Goal: Information Seeking & Learning: Learn about a topic

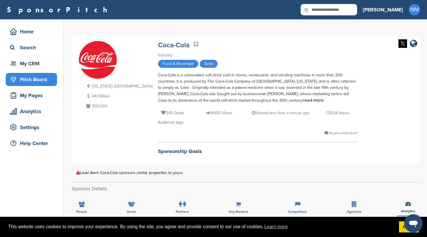
click at [30, 78] on div "Pitch Board" at bounding box center [33, 79] width 49 height 10
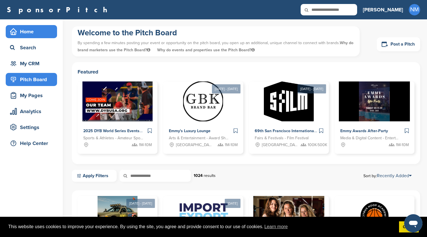
click at [34, 33] on div "Home" at bounding box center [33, 32] width 49 height 10
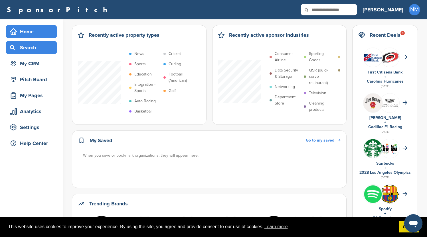
click at [35, 46] on div "Search" at bounding box center [33, 48] width 49 height 10
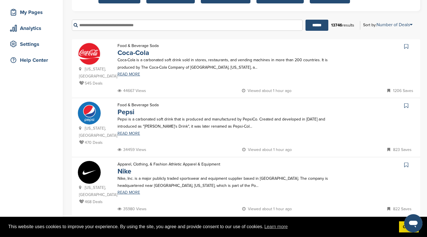
scroll to position [68, 0]
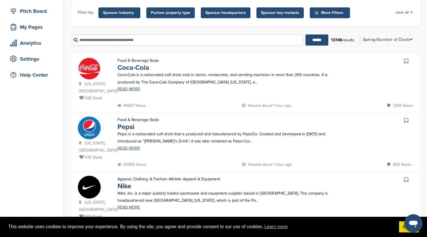
click at [92, 71] on img at bounding box center [89, 68] width 23 height 23
click at [126, 91] on link "READ MORE" at bounding box center [226, 89] width 216 height 4
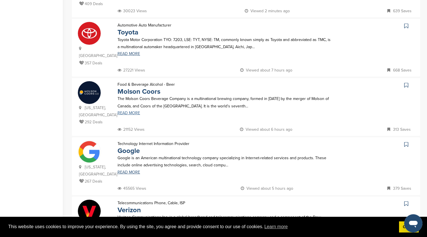
scroll to position [342, 0]
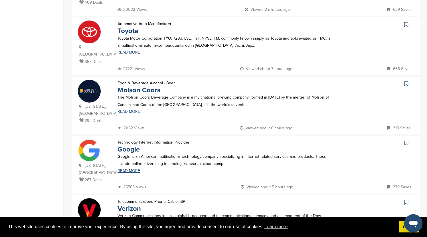
click at [130, 110] on link "READ MORE" at bounding box center [226, 112] width 216 height 4
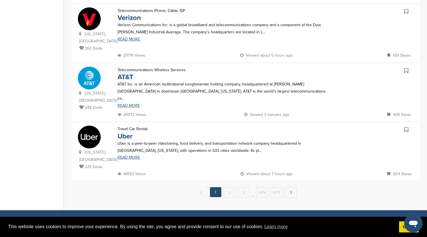
scroll to position [539, 0]
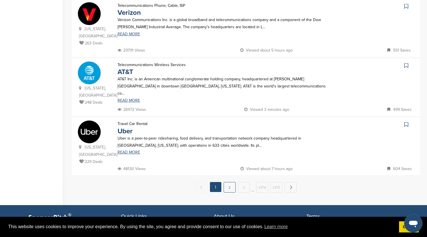
click at [229, 182] on link "2" at bounding box center [230, 187] width 12 height 11
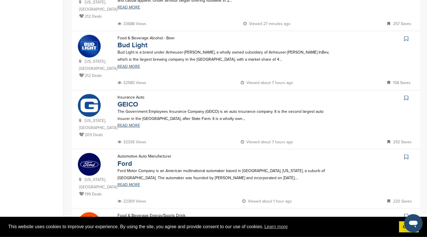
scroll to position [237, 0]
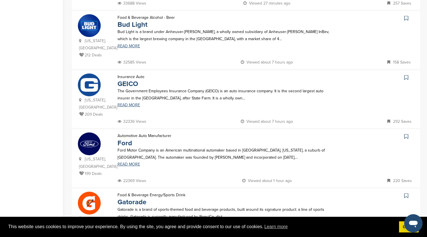
click at [87, 133] on img at bounding box center [89, 144] width 23 height 23
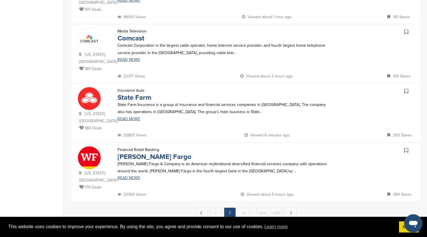
scroll to position [520, 0]
click at [245, 208] on link "3" at bounding box center [244, 213] width 12 height 11
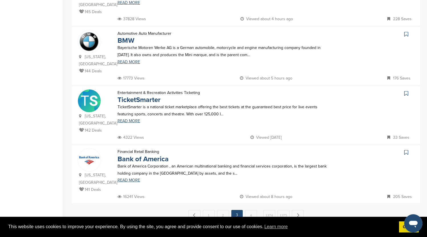
scroll to position [525, 0]
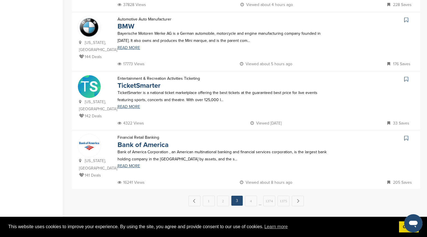
click at [251, 196] on link "4" at bounding box center [251, 201] width 12 height 11
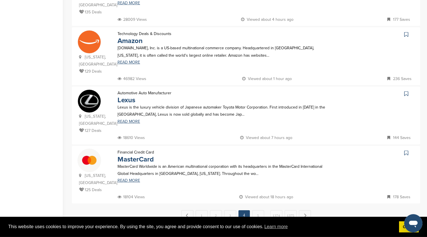
scroll to position [520, 0]
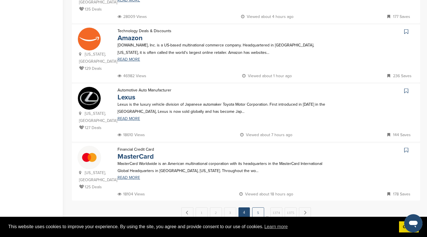
click at [259, 208] on link "5" at bounding box center [258, 213] width 12 height 11
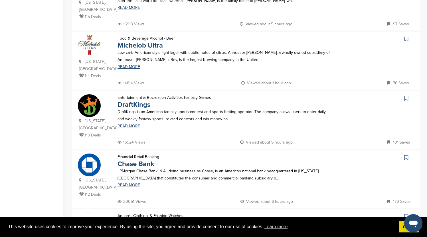
scroll to position [456, 0]
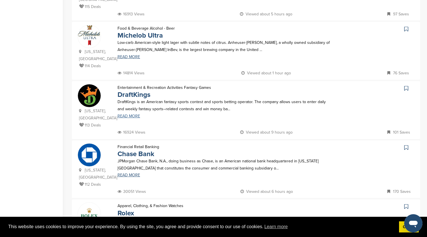
click at [133, 114] on link "READ MORE" at bounding box center [226, 116] width 216 height 4
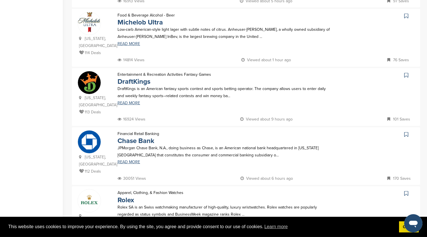
scroll to position [575, 0]
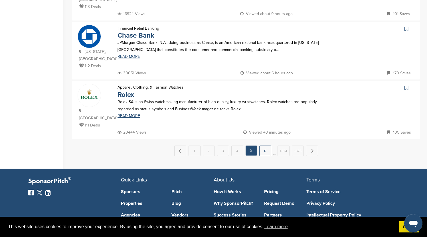
click at [267, 146] on link "6" at bounding box center [265, 151] width 12 height 11
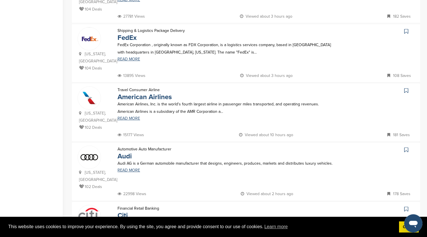
scroll to position [493, 0]
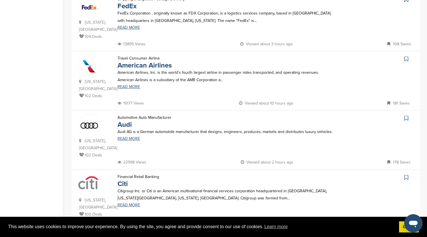
click at [264, 235] on link "7" at bounding box center [260, 240] width 12 height 11
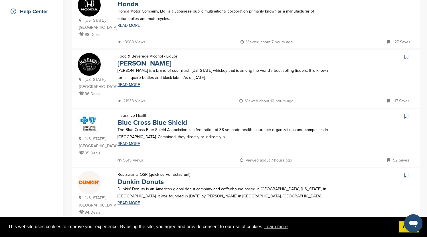
scroll to position [137, 0]
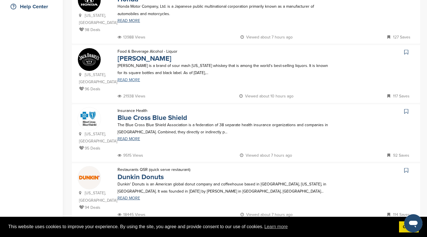
click at [134, 82] on link "READ MORE" at bounding box center [226, 80] width 216 height 4
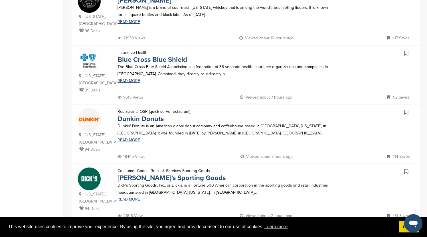
scroll to position [210, 0]
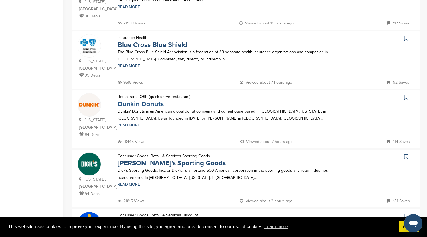
click at [155, 100] on link "Dunkin Donuts" at bounding box center [141, 104] width 46 height 8
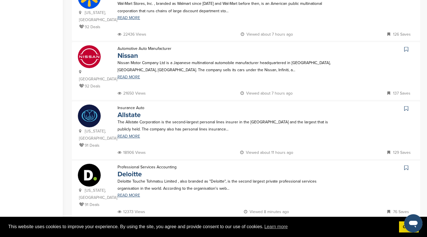
scroll to position [484, 0]
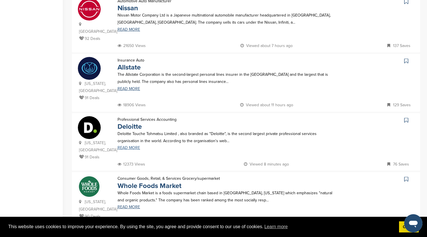
click at [133, 146] on link "READ MORE" at bounding box center [226, 148] width 216 height 4
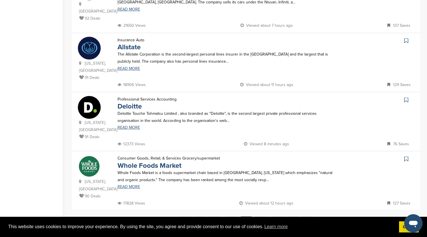
scroll to position [507, 0]
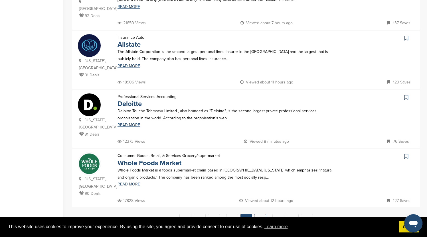
click at [261, 214] on link "8" at bounding box center [260, 219] width 12 height 11
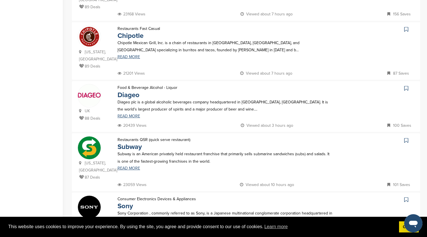
scroll to position [0, 0]
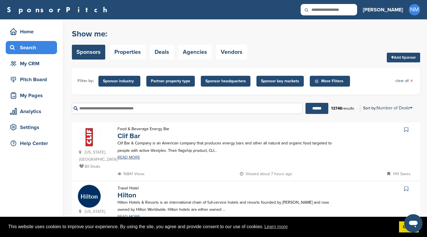
click at [166, 107] on input "text" at bounding box center [187, 108] width 231 height 11
click at [306, 103] on input "******" at bounding box center [317, 108] width 23 height 11
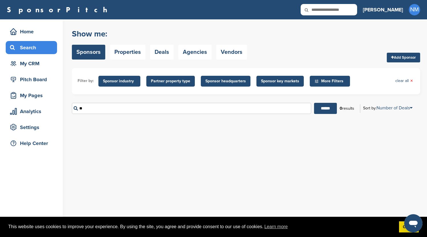
type input "*"
click at [314, 103] on input "******" at bounding box center [325, 108] width 23 height 11
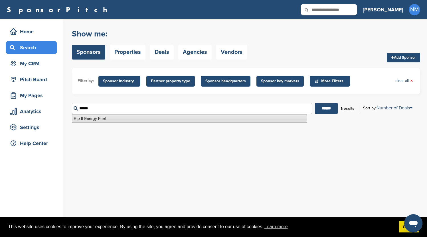
click at [118, 117] on li "Rip It Energy Fuel" at bounding box center [189, 119] width 235 height 8
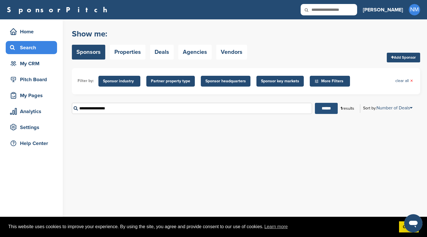
click at [326, 109] on input "******" at bounding box center [326, 108] width 23 height 11
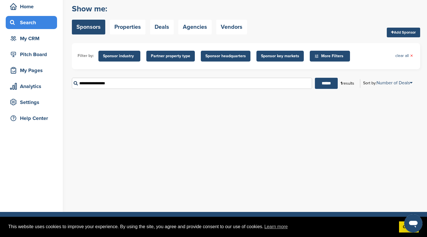
scroll to position [23, 0]
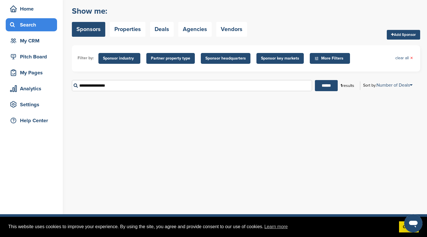
drag, startPoint x: 115, startPoint y: 88, endPoint x: 60, endPoint y: 91, distance: 55.2
click at [72, 91] on input "**********" at bounding box center [192, 85] width 240 height 11
type input "*"
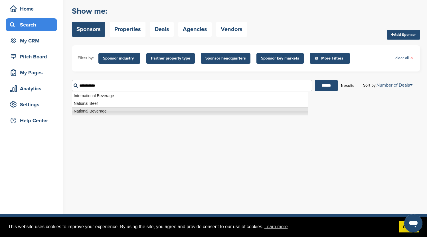
click at [88, 111] on li "National Beverage" at bounding box center [190, 111] width 236 height 8
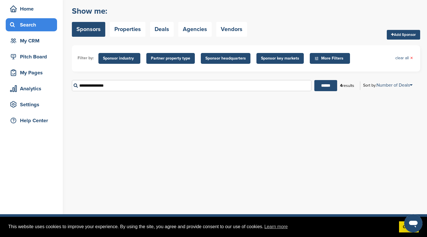
scroll to position [0, 0]
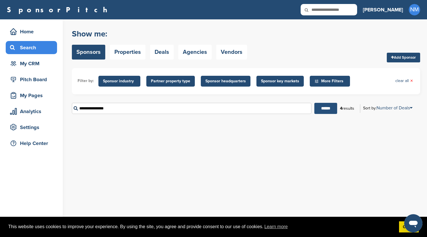
type input "**********"
click at [328, 109] on input "******" at bounding box center [325, 108] width 23 height 11
click at [363, 56] on div "Show me: Sponsors Properties Deals Agencies Vendors Add Sponsor" at bounding box center [246, 44] width 348 height 36
click at [115, 111] on input "**********" at bounding box center [192, 108] width 240 height 11
drag, startPoint x: 122, startPoint y: 109, endPoint x: 56, endPoint y: 108, distance: 66.2
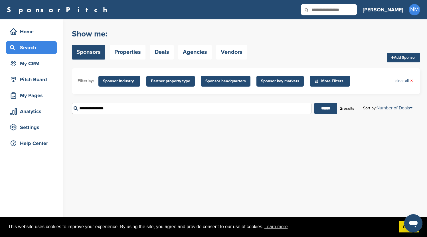
click at [72, 108] on input "**********" at bounding box center [192, 108] width 240 height 11
click at [222, 24] on div "You have reached your monthly limit. Please upgrade to access more. Upgrade on …" at bounding box center [249, 75] width 355 height 112
click at [90, 52] on link "Sponsors" at bounding box center [88, 52] width 33 height 15
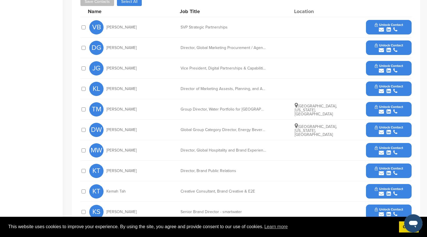
scroll to position [256, 0]
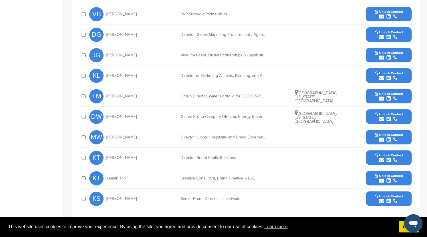
click at [245, 118] on div "Global Group Category Director, Energy Beverages" at bounding box center [224, 117] width 86 height 4
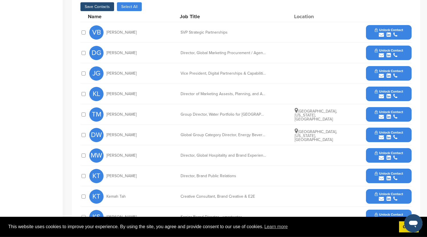
scroll to position [237, 0]
click at [403, 135] on button "Unlock Contact" at bounding box center [389, 135] width 42 height 17
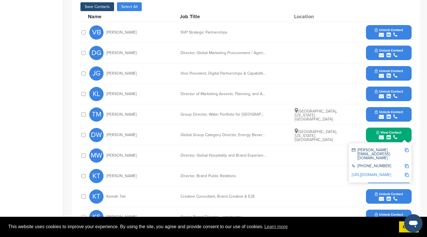
click at [387, 173] on link "http://www.linkedin.com/in/danielrwhite" at bounding box center [371, 175] width 39 height 5
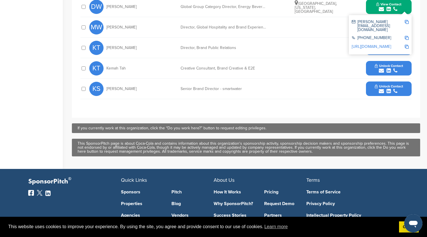
scroll to position [292, 0]
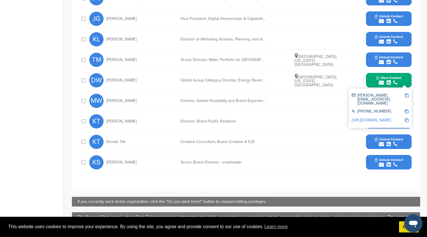
click at [419, 69] on div "**********" at bounding box center [246, 57] width 348 height 267
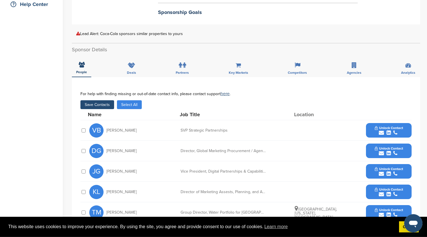
scroll to position [128, 0]
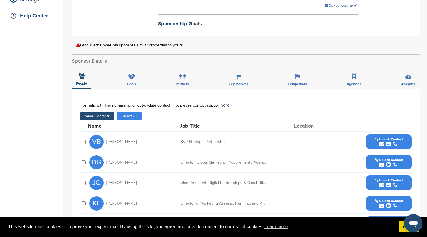
click at [98, 116] on button "Save Contacts" at bounding box center [97, 116] width 34 height 9
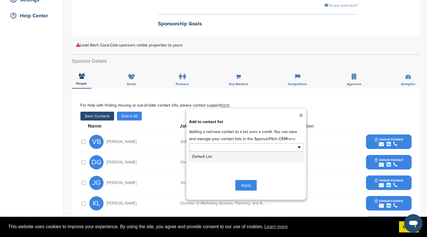
click at [233, 150] on input "text" at bounding box center [221, 147] width 60 height 7
click at [211, 156] on li "Default List" at bounding box center [246, 157] width 114 height 10
click at [247, 185] on button "Apply" at bounding box center [245, 186] width 21 height 11
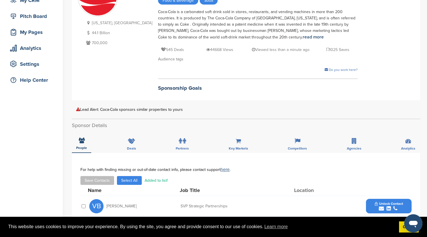
scroll to position [14, 0]
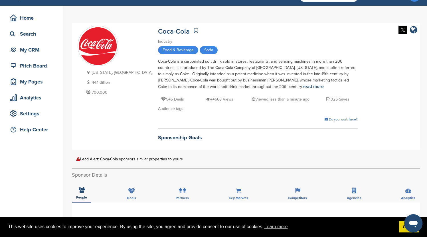
click at [158, 139] on h2 "Sponsorship Goals" at bounding box center [258, 138] width 200 height 8
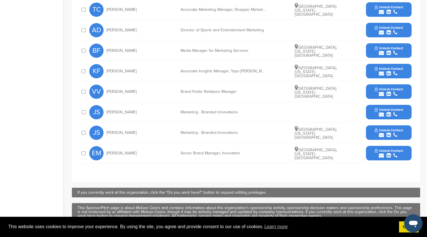
scroll to position [251, 0]
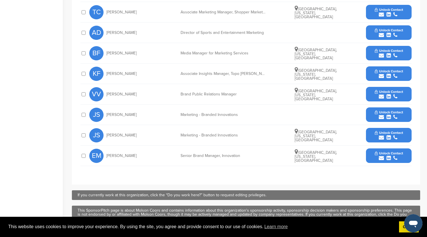
click at [384, 90] on span "Unlock Contact" at bounding box center [389, 92] width 28 height 4
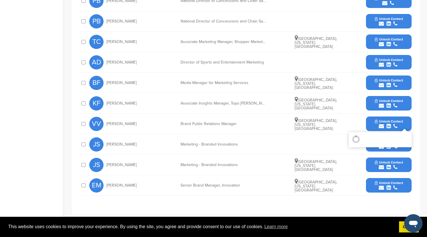
scroll to position [196, 0]
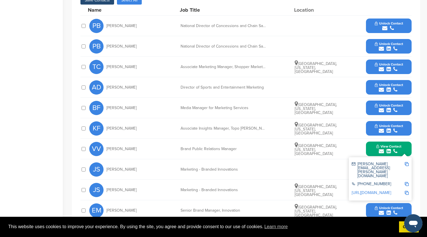
click at [398, 87] on div "submit" at bounding box center [389, 89] width 28 height 5
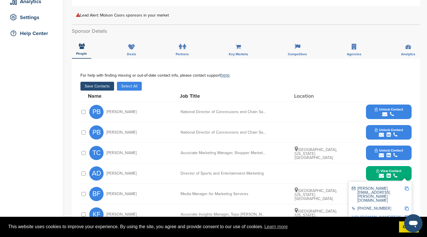
scroll to position [110, 0]
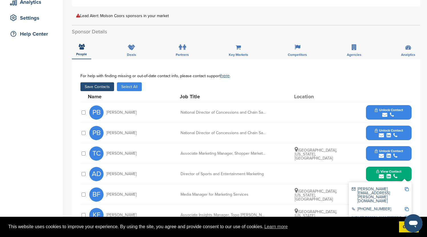
click at [98, 82] on button "Save Contacts" at bounding box center [97, 86] width 34 height 9
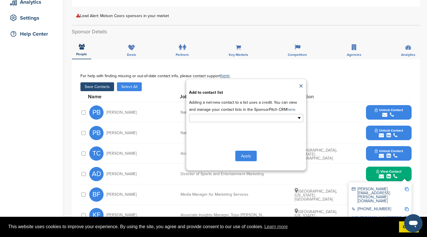
click at [300, 115] on ul at bounding box center [246, 118] width 114 height 8
click at [216, 126] on li "Default List" at bounding box center [246, 127] width 114 height 10
click at [250, 154] on button "Apply" at bounding box center [245, 157] width 21 height 11
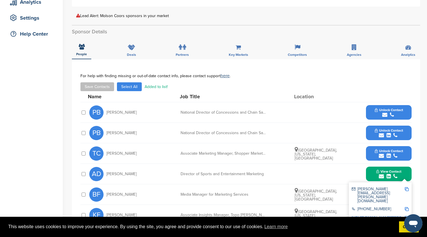
scroll to position [0, 0]
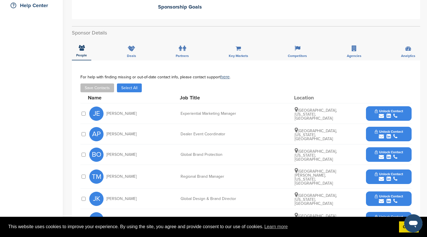
scroll to position [205, 0]
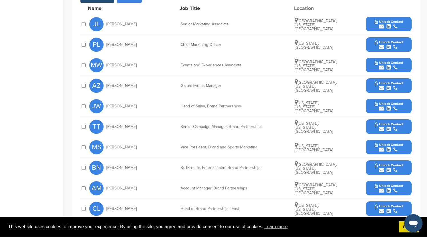
scroll to position [269, 0]
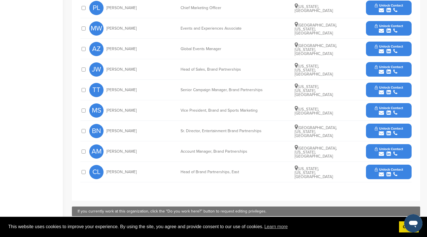
click at [383, 8] on icon "submit" at bounding box center [381, 10] width 5 height 5
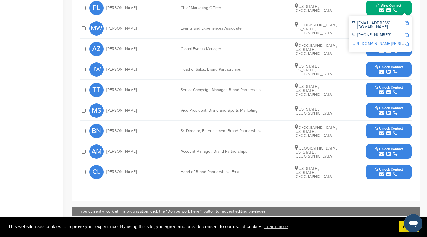
click at [395, 173] on icon "submit" at bounding box center [395, 174] width 4 height 5
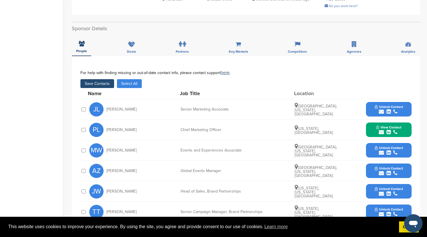
scroll to position [146, 0]
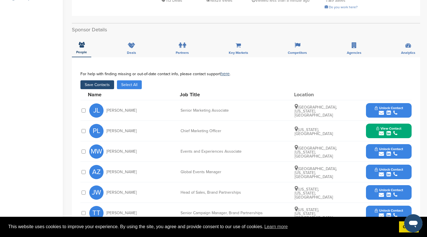
click at [90, 86] on button "Save Contacts" at bounding box center [97, 84] width 34 height 9
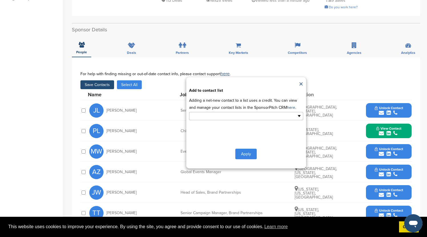
click at [222, 114] on input "text" at bounding box center [221, 116] width 60 height 7
click at [203, 130] on li "Default List" at bounding box center [246, 125] width 114 height 10
click at [247, 156] on button "Apply" at bounding box center [245, 155] width 21 height 11
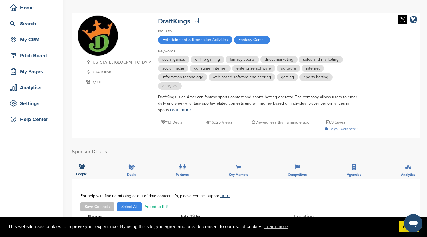
scroll to position [18, 0]
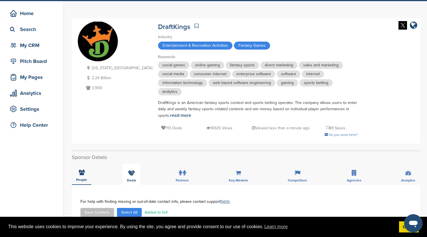
click at [132, 175] on icon at bounding box center [131, 173] width 7 height 6
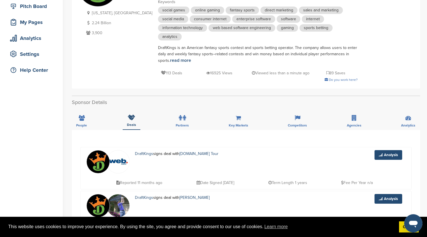
scroll to position [0, 0]
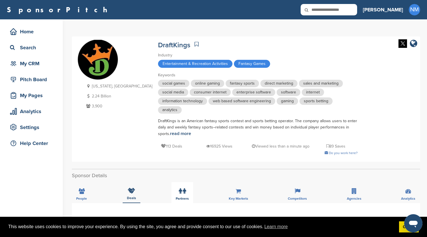
click at [183, 194] on icon at bounding box center [184, 192] width 3 height 6
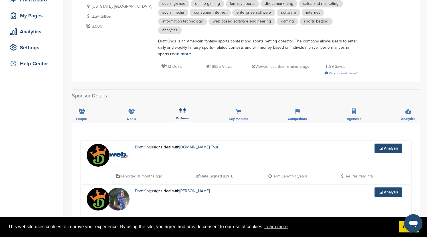
scroll to position [128, 0]
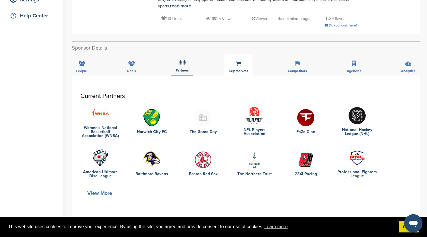
click at [244, 67] on div "Key Markets" at bounding box center [239, 64] width 28 height 21
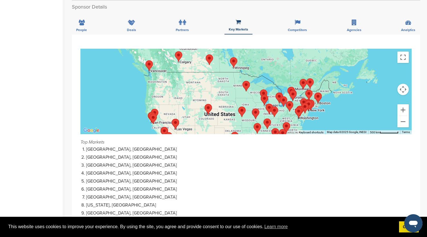
scroll to position [0, 0]
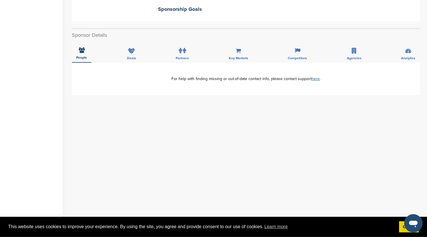
scroll to position [110, 0]
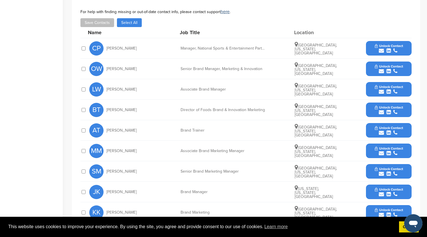
scroll to position [64, 0]
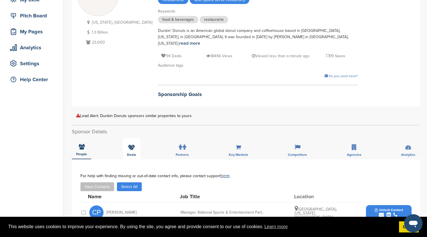
click at [133, 146] on div "Deals" at bounding box center [132, 148] width 18 height 21
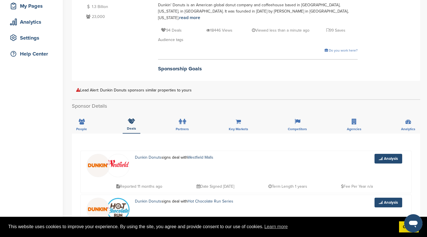
scroll to position [151, 0]
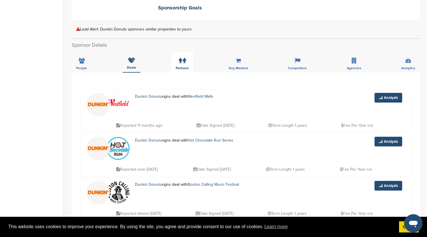
click at [182, 55] on label at bounding box center [182, 60] width 7 height 11
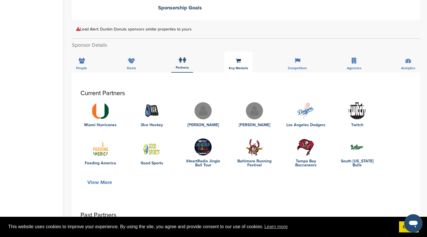
click at [239, 66] on span "Key Markets" at bounding box center [238, 67] width 19 height 3
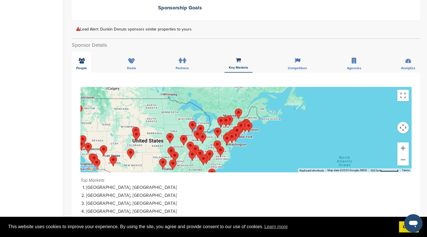
click at [86, 58] on div "People" at bounding box center [81, 62] width 19 height 21
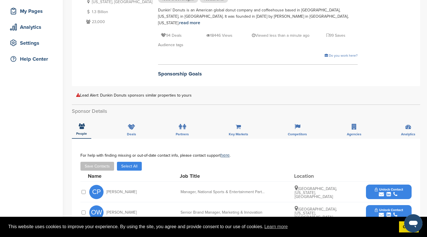
scroll to position [0, 0]
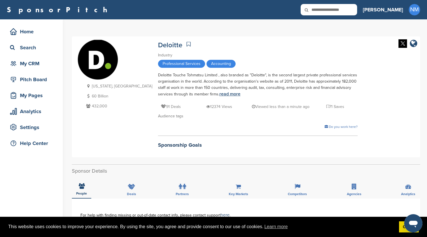
click at [219, 93] on link "read more" at bounding box center [229, 94] width 21 height 6
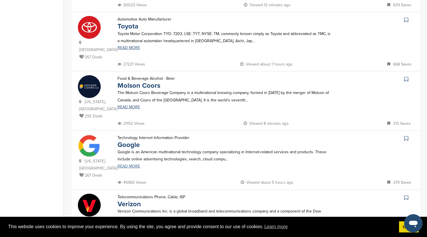
scroll to position [561, 0]
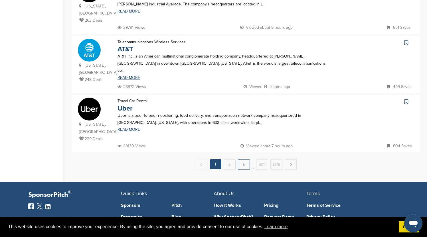
click at [246, 159] on link "3" at bounding box center [244, 164] width 12 height 11
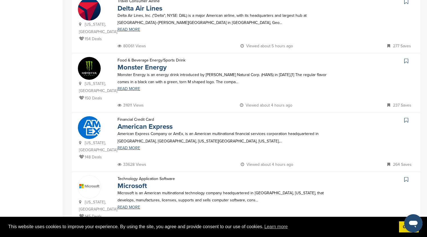
scroll to position [575, 0]
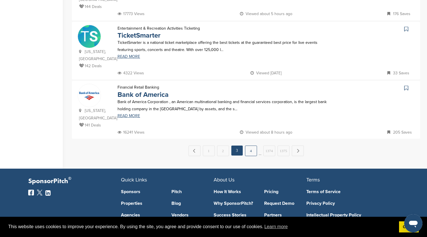
click at [251, 146] on link "4" at bounding box center [251, 151] width 12 height 11
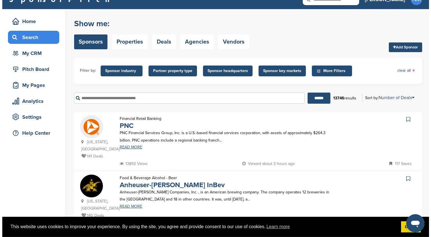
scroll to position [0, 0]
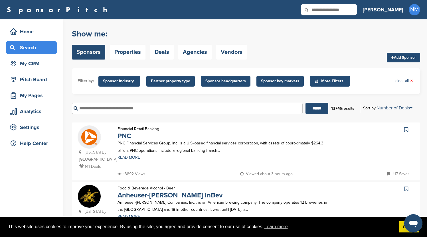
click at [157, 110] on input "text" at bounding box center [187, 108] width 231 height 11
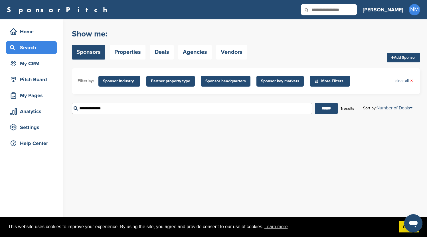
drag, startPoint x: 142, startPoint y: 111, endPoint x: 59, endPoint y: 109, distance: 83.0
click at [72, 112] on input "**********" at bounding box center [192, 108] width 240 height 11
drag, startPoint x: 109, startPoint y: 110, endPoint x: 66, endPoint y: 108, distance: 42.9
click at [72, 108] on input "**********" at bounding box center [192, 108] width 240 height 11
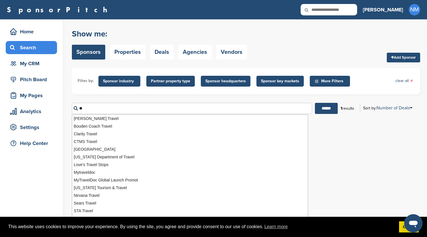
type input "*"
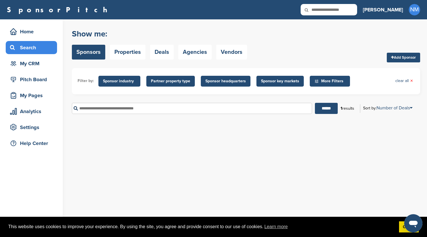
click at [117, 84] on span "Sponsor industry" at bounding box center [119, 81] width 33 height 6
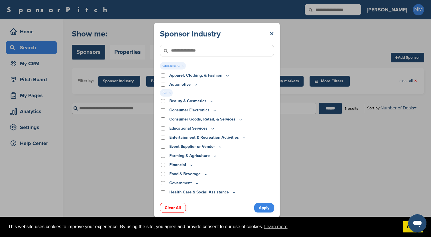
click at [265, 208] on link "Apply" at bounding box center [264, 207] width 20 height 9
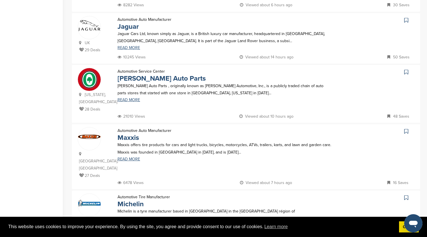
scroll to position [297, 0]
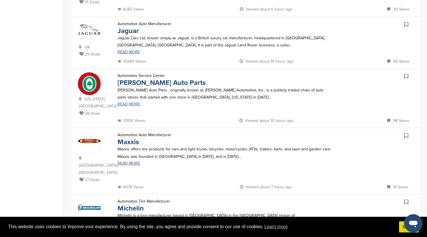
click at [128, 102] on link "READ MORE" at bounding box center [226, 104] width 216 height 4
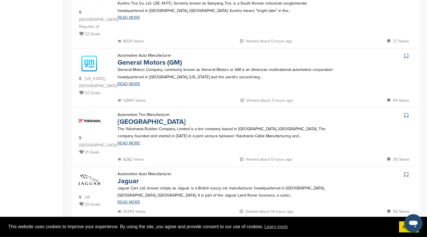
scroll to position [164, 0]
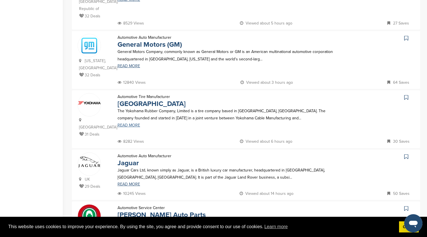
click at [130, 124] on link "READ MORE" at bounding box center [226, 126] width 216 height 4
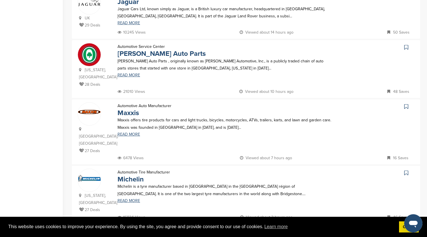
scroll to position [329, 0]
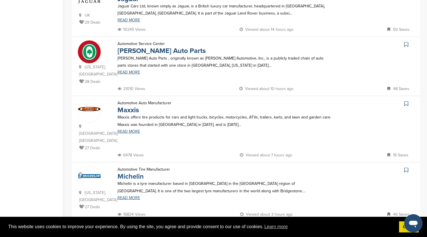
click at [131, 173] on link "Michelin" at bounding box center [131, 177] width 26 height 8
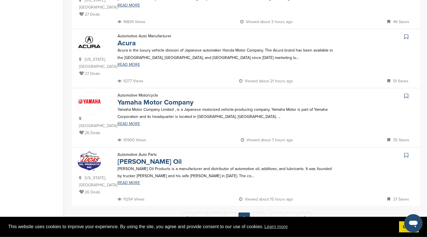
scroll to position [534, 0]
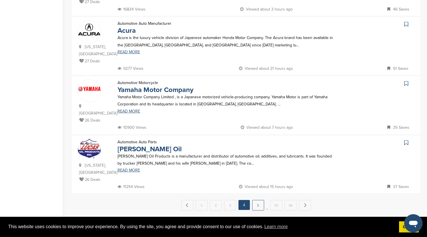
click at [257, 200] on link "5" at bounding box center [258, 205] width 12 height 11
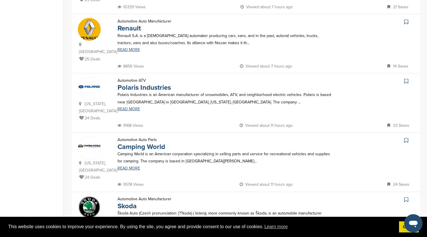
scroll to position [351, 0]
click at [134, 107] on link "READ MORE" at bounding box center [226, 109] width 216 height 4
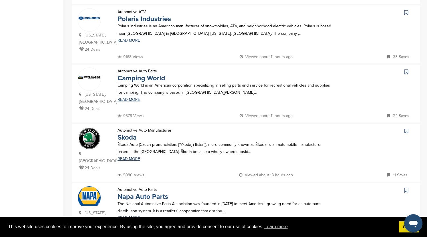
scroll to position [488, 0]
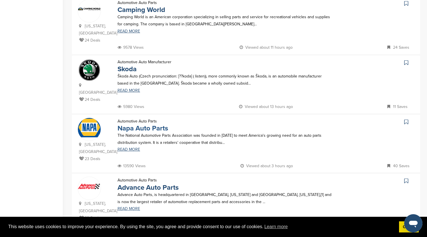
click at [154, 124] on link "Napa Auto Parts" at bounding box center [143, 128] width 50 height 8
click at [153, 184] on link "Advance Auto Parts" at bounding box center [148, 188] width 61 height 8
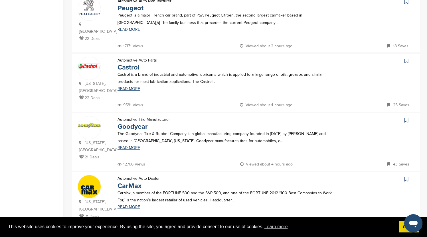
scroll to position [210, 0]
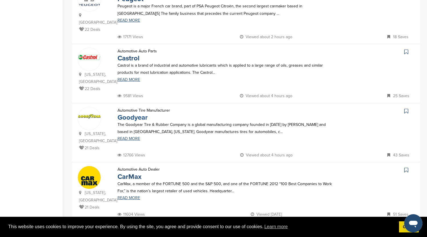
click at [142, 114] on link "Goodyear" at bounding box center [133, 118] width 30 height 8
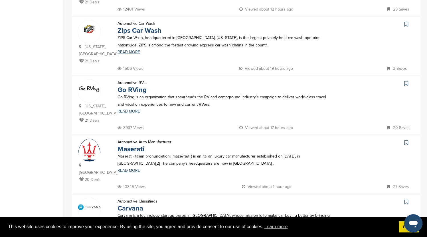
scroll to position [484, 0]
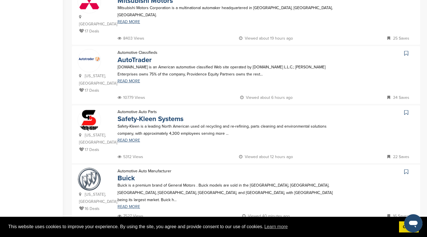
scroll to position [329, 0]
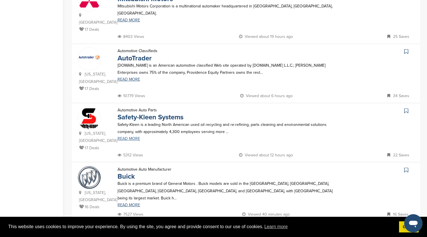
click at [124, 137] on link "READ MORE" at bounding box center [226, 139] width 216 height 4
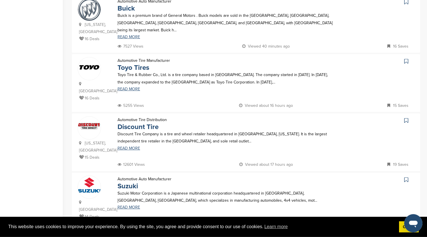
scroll to position [507, 0]
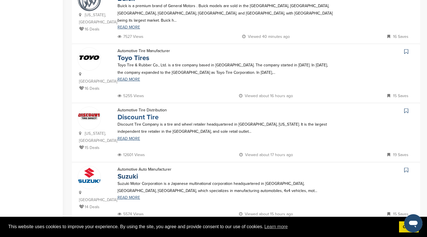
click at [134, 113] on link "Discount Tire" at bounding box center [138, 117] width 41 height 8
click at [260, 228] on link "8" at bounding box center [260, 233] width 12 height 11
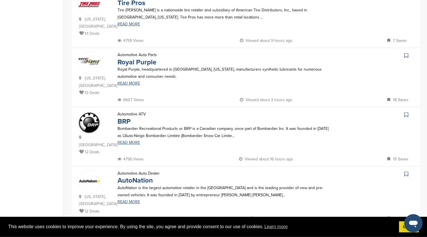
scroll to position [488, 0]
click at [263, 232] on link "9" at bounding box center [260, 237] width 12 height 11
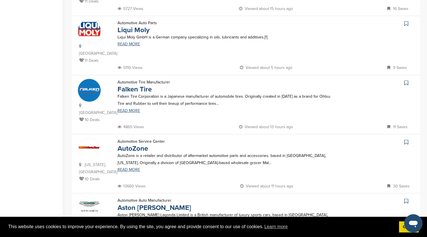
scroll to position [470, 0]
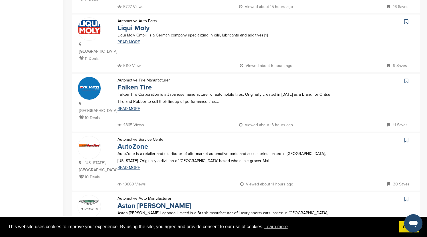
click at [135, 143] on link "AutoZone" at bounding box center [133, 147] width 31 height 8
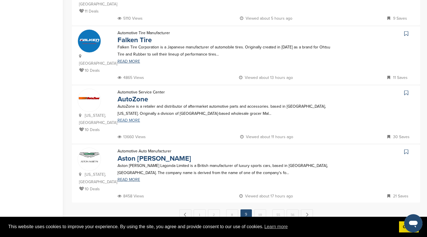
scroll to position [543, 0]
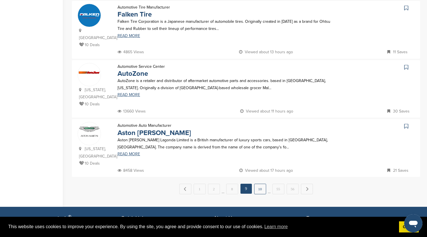
click at [261, 184] on link "10" at bounding box center [260, 189] width 12 height 11
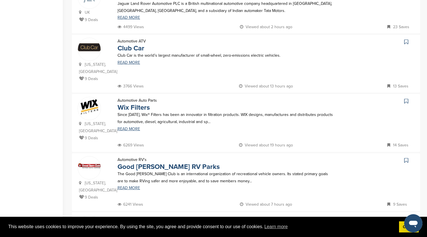
scroll to position [374, 0]
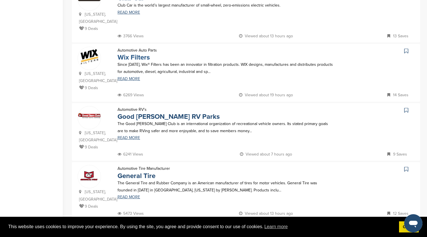
click at [142, 53] on link "Wix Filters" at bounding box center [134, 57] width 32 height 8
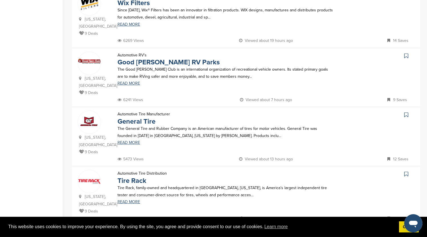
scroll to position [456, 0]
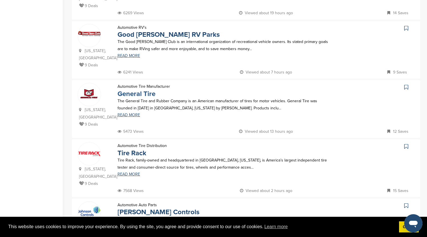
click at [149, 90] on link "General Tire" at bounding box center [137, 94] width 38 height 8
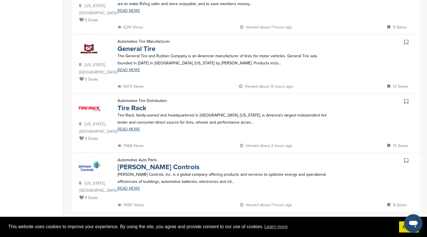
scroll to position [502, 0]
click at [137, 186] on link "READ MORE" at bounding box center [226, 188] width 216 height 4
click at [263, 218] on link "11" at bounding box center [260, 223] width 12 height 11
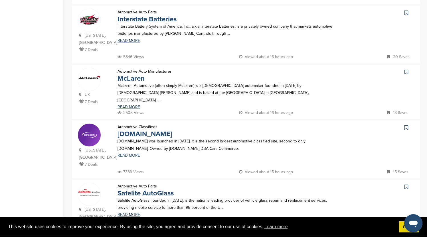
scroll to position [479, 0]
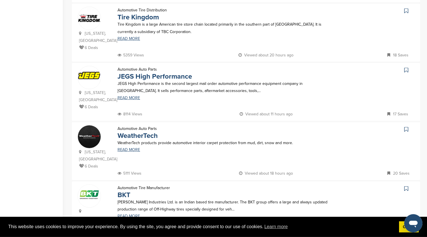
scroll to position [434, 0]
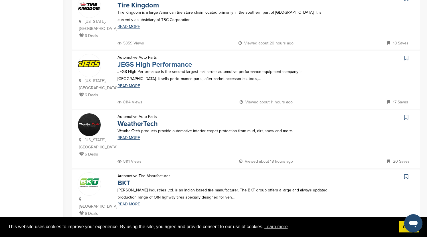
click at [165, 60] on link "JEGS High Performance" at bounding box center [155, 64] width 74 height 8
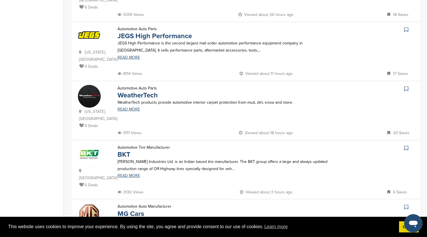
scroll to position [552, 0]
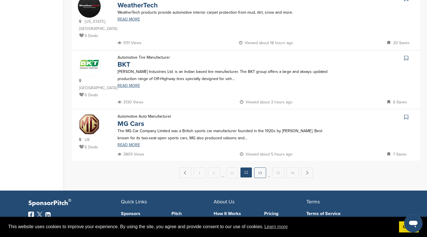
click at [260, 168] on link "13" at bounding box center [260, 173] width 12 height 11
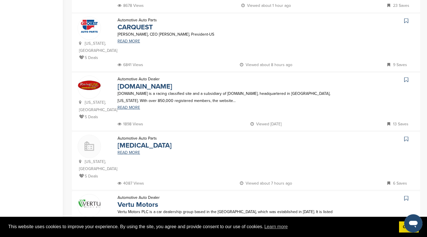
scroll to position [169, 0]
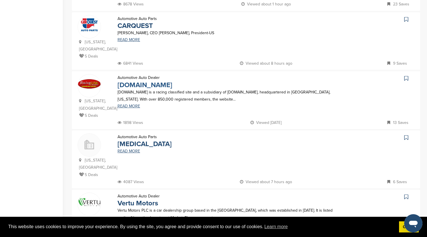
click at [145, 87] on link "RacingJunk.com" at bounding box center [145, 85] width 55 height 8
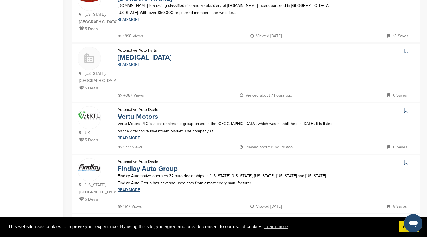
click at [130, 67] on link "READ MORE" at bounding box center [226, 65] width 216 height 4
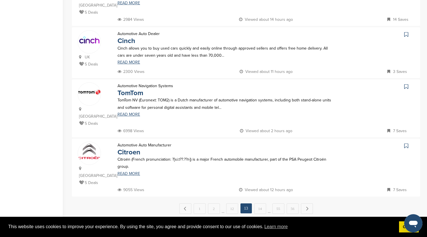
scroll to position [561, 0]
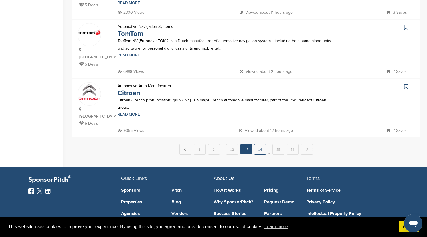
click at [261, 144] on link "14" at bounding box center [260, 149] width 12 height 11
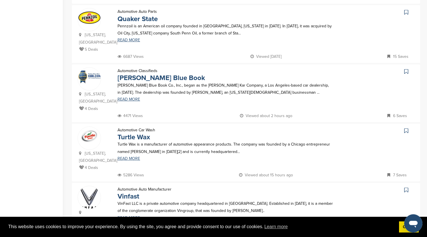
scroll to position [342, 0]
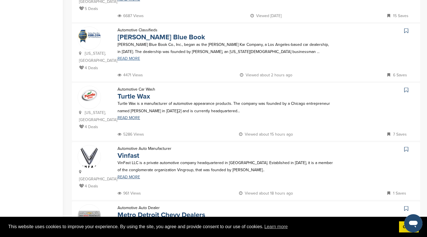
click at [132, 57] on link "READ MORE" at bounding box center [226, 59] width 216 height 4
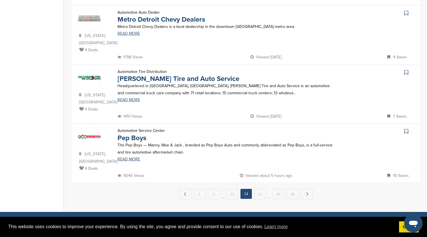
scroll to position [548, 0]
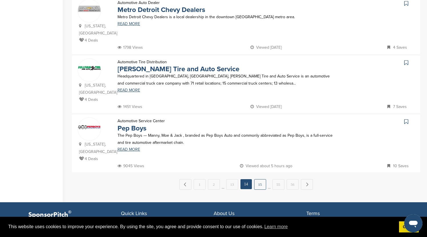
click at [259, 179] on link "15" at bounding box center [260, 184] width 12 height 11
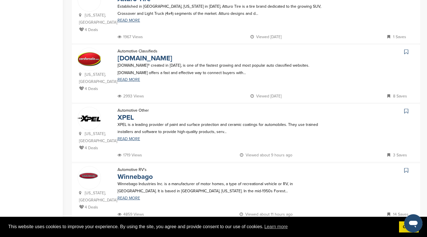
scroll to position [383, 0]
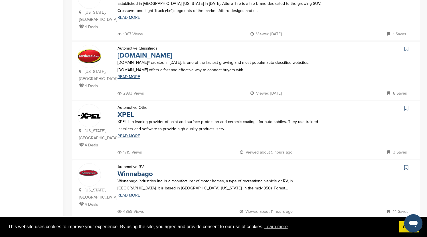
click at [139, 51] on link "Carsforsale.com" at bounding box center [145, 55] width 55 height 8
click at [142, 51] on link "Carsforsale.com" at bounding box center [145, 55] width 55 height 8
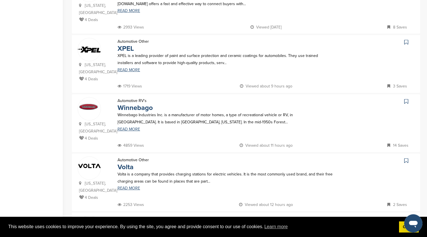
scroll to position [488, 0]
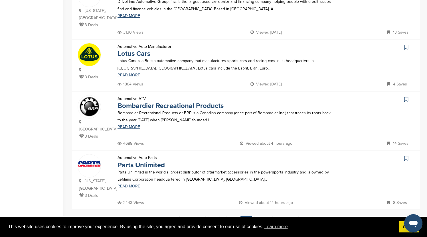
scroll to position [511, 0]
click at [139, 161] on link "Parts Unlimited" at bounding box center [141, 165] width 47 height 8
click at [263, 216] on link "17" at bounding box center [260, 221] width 12 height 11
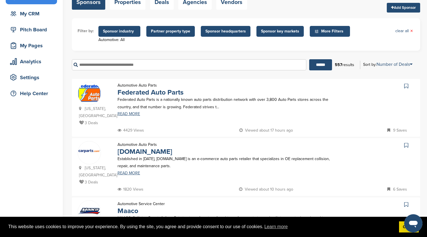
scroll to position [123, 0]
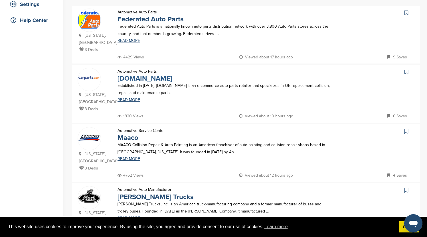
click at [140, 74] on link "CarParts.com" at bounding box center [145, 78] width 55 height 8
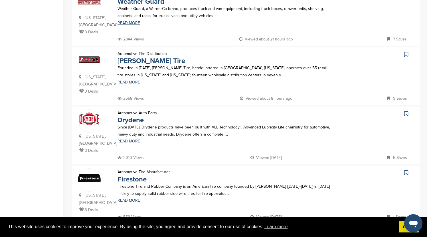
scroll to position [507, 0]
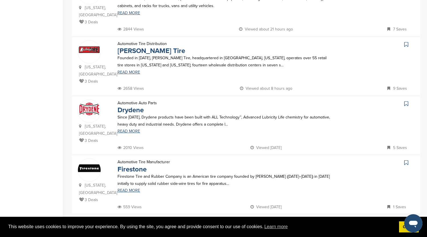
click at [259, 221] on link "18" at bounding box center [260, 226] width 12 height 11
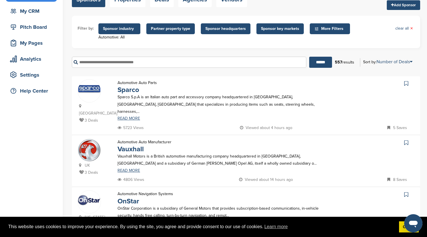
scroll to position [55, 0]
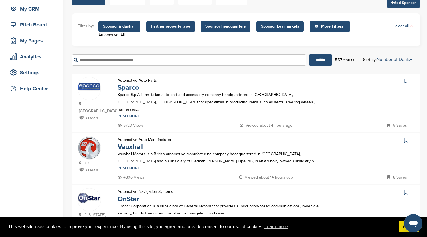
click at [124, 88] on link "Sparco" at bounding box center [129, 88] width 22 height 8
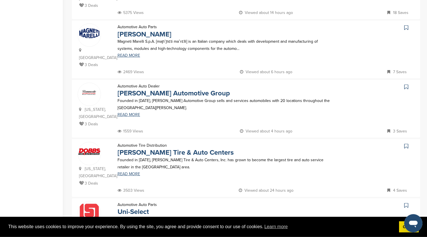
scroll to position [475, 0]
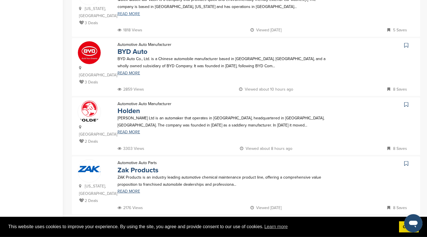
scroll to position [507, 0]
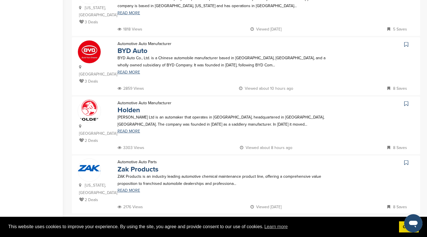
click at [255, 221] on link "20" at bounding box center [260, 226] width 12 height 11
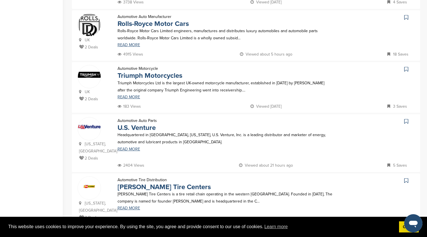
scroll to position [0, 0]
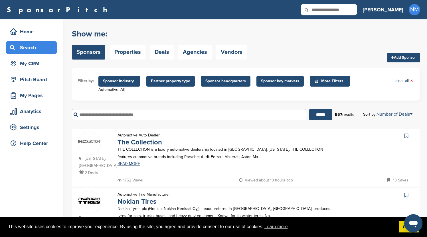
click at [330, 84] on span "More Filters" at bounding box center [330, 81] width 33 height 6
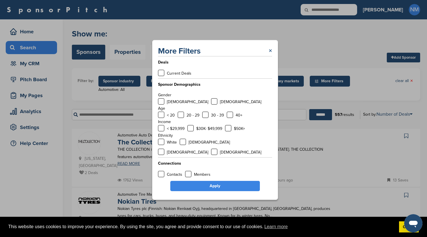
click at [272, 56] on link "×" at bounding box center [270, 51] width 3 height 10
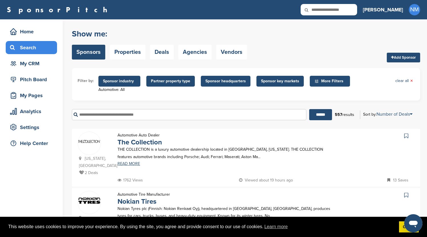
click at [224, 84] on span "Sponsor headquarters" at bounding box center [225, 81] width 41 height 6
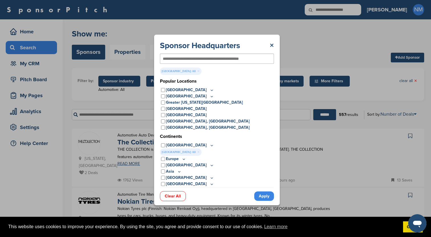
click at [263, 196] on link "Apply" at bounding box center [264, 196] width 20 height 9
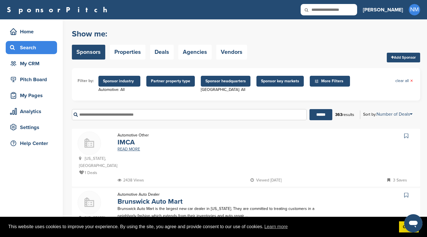
click at [174, 80] on span "Partner property type" at bounding box center [170, 81] width 39 height 6
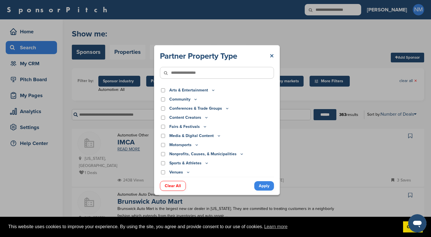
click at [274, 56] on link "×" at bounding box center [272, 56] width 4 height 10
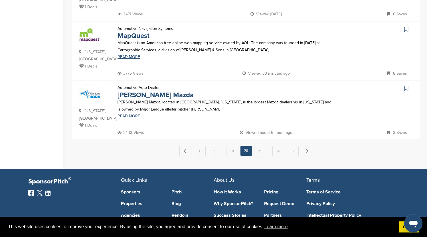
scroll to position [595, 0]
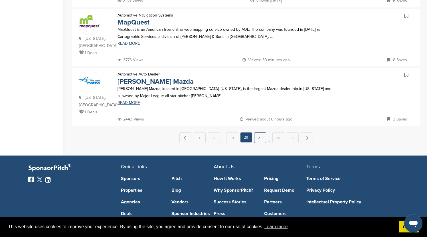
click at [263, 133] on link "21" at bounding box center [260, 138] width 12 height 11
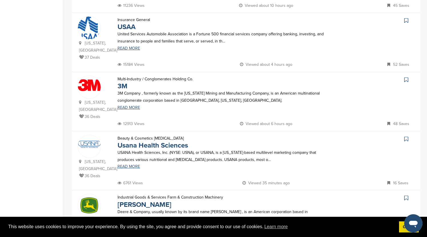
scroll to position [488, 0]
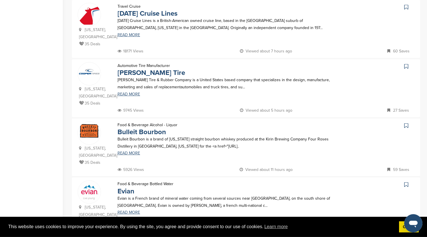
scroll to position [534, 0]
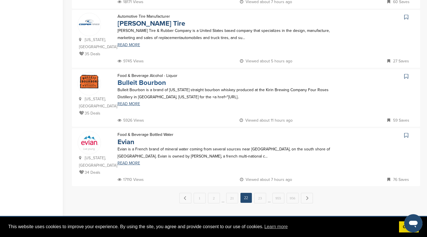
click at [160, 79] on link "Bulleit Bourbon" at bounding box center [142, 83] width 49 height 8
click at [260, 193] on link "23" at bounding box center [260, 198] width 12 height 11
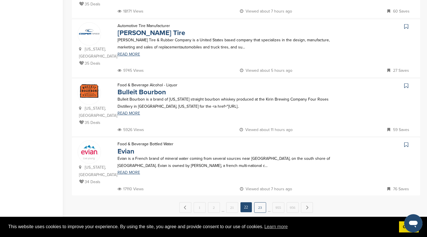
click at [262, 203] on link "23" at bounding box center [260, 208] width 12 height 11
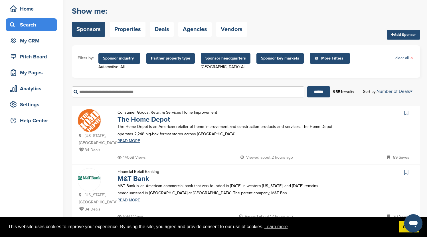
scroll to position [0, 0]
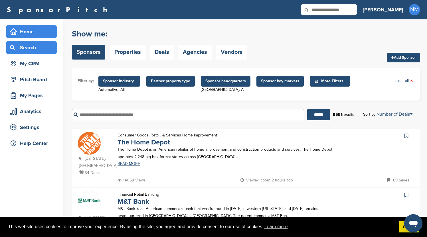
click at [26, 34] on div "Home" at bounding box center [33, 32] width 49 height 10
click at [26, 33] on div "Home" at bounding box center [33, 32] width 49 height 10
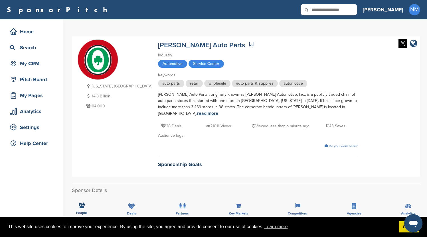
click at [218, 111] on link "read more" at bounding box center [207, 114] width 21 height 6
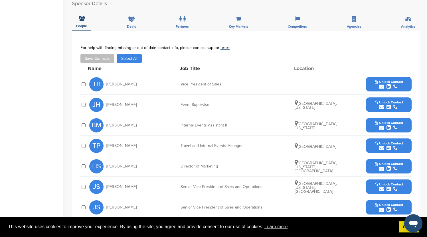
scroll to position [233, 0]
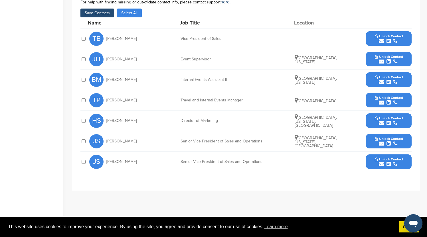
click at [389, 141] on icon "submit" at bounding box center [389, 143] width 4 height 5
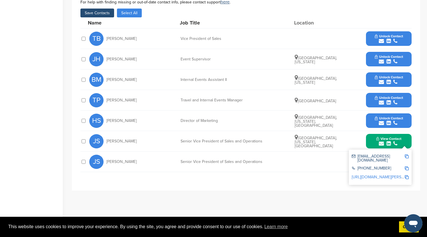
click at [394, 121] on icon "submit" at bounding box center [395, 123] width 4 height 5
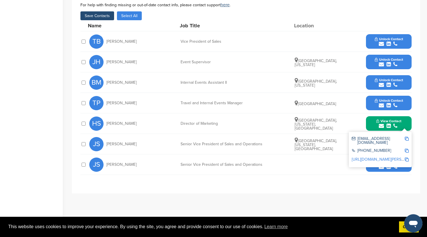
scroll to position [183, 0]
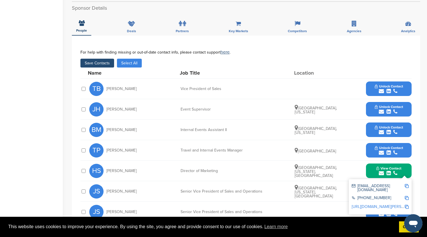
click at [96, 59] on button "Save Contacts" at bounding box center [97, 63] width 34 height 9
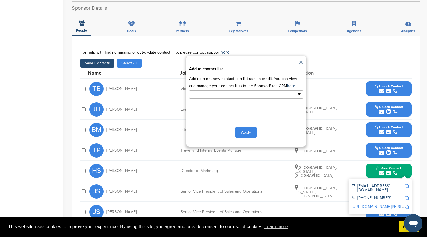
click at [254, 90] on ul at bounding box center [246, 94] width 114 height 8
click at [216, 100] on li "Default List" at bounding box center [246, 104] width 114 height 10
click at [245, 130] on button "Apply" at bounding box center [245, 133] width 21 height 11
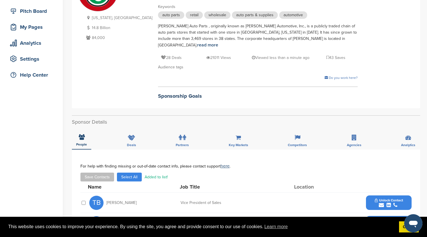
scroll to position [14, 0]
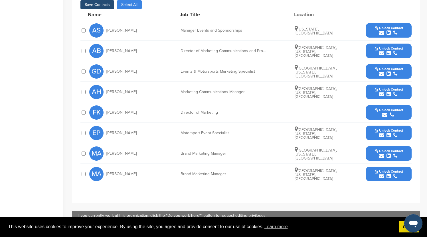
scroll to position [219, 0]
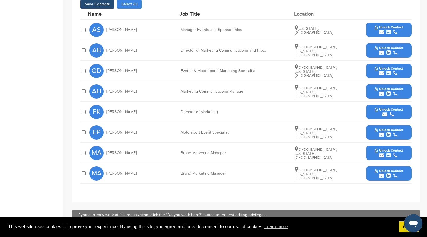
click at [389, 153] on icon "submit" at bounding box center [389, 155] width 4 height 5
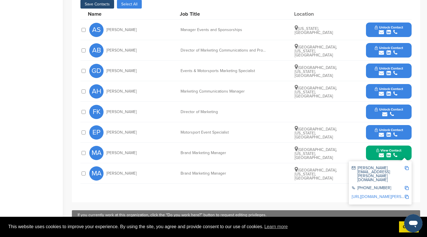
click at [391, 132] on div "submit" at bounding box center [389, 134] width 28 height 5
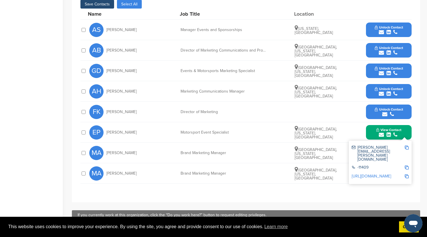
click at [390, 30] on icon "submit" at bounding box center [389, 32] width 4 height 5
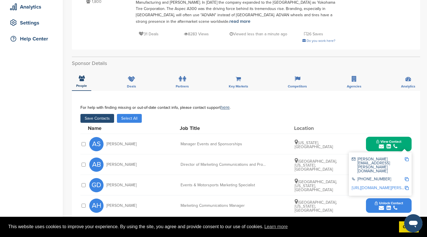
scroll to position [100, 0]
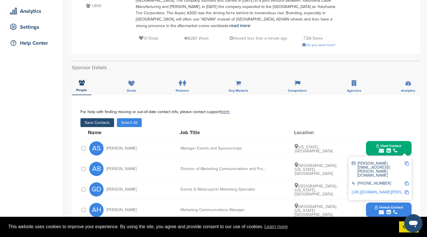
click at [105, 118] on button "Save Contacts" at bounding box center [97, 122] width 34 height 9
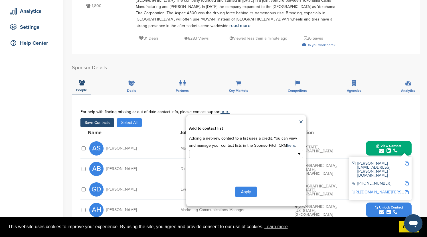
click at [245, 151] on input "text" at bounding box center [221, 154] width 60 height 7
click at [227, 160] on li "Default List" at bounding box center [246, 163] width 114 height 10
click at [249, 188] on button "Apply" at bounding box center [245, 193] width 21 height 11
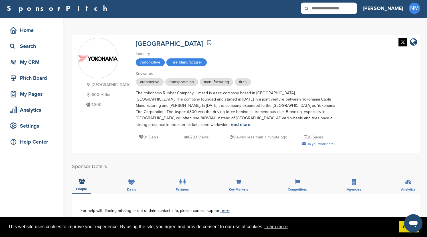
scroll to position [0, 0]
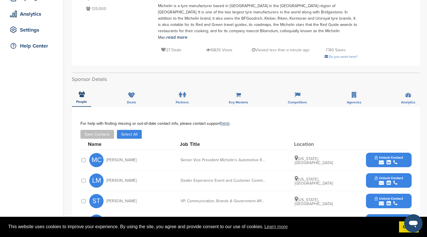
scroll to position [18, 0]
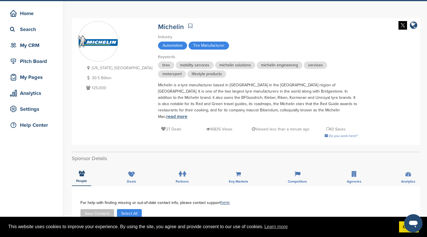
click at [187, 114] on link "read more" at bounding box center [176, 117] width 21 height 6
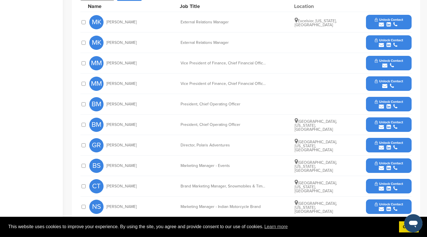
scroll to position [215, 0]
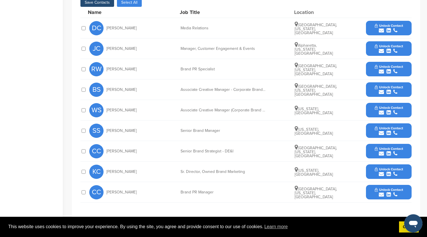
scroll to position [183, 0]
click at [377, 109] on span "Unlock Contact" at bounding box center [389, 108] width 28 height 4
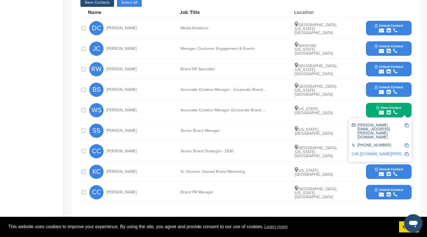
click at [421, 123] on div "You have reached your monthly limit. Please upgrade to access more. Upgrade on …" at bounding box center [249, 55] width 355 height 436
click at [417, 138] on div "**********" at bounding box center [246, 98] width 348 height 247
click at [346, 104] on div "WS [PERSON_NAME] Associate Creative Manager (Corporate Brand Marketing) [US_STA…" at bounding box center [250, 110] width 322 height 20
click at [363, 110] on div "WS [PERSON_NAME] Associate Creative Manager (Corporate Brand Marketing) [US_STA…" at bounding box center [250, 110] width 322 height 20
click at [370, 110] on button "View Contact" at bounding box center [388, 110] width 39 height 17
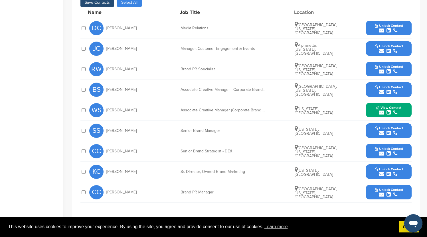
click at [377, 130] on span "Unlock Contact" at bounding box center [389, 128] width 28 height 4
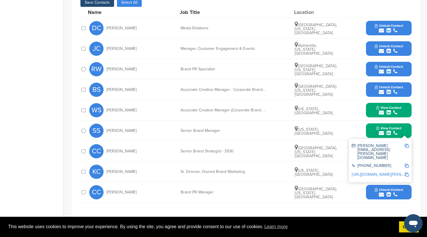
scroll to position [128, 0]
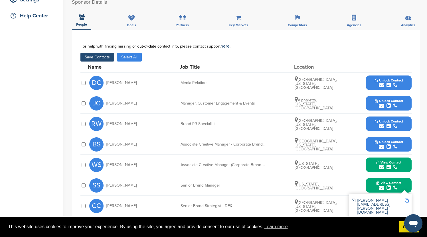
click at [102, 55] on button "Save Contacts" at bounding box center [97, 57] width 34 height 9
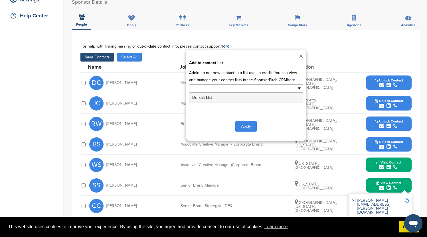
click at [230, 86] on input "text" at bounding box center [221, 88] width 60 height 7
click at [249, 128] on button "Apply" at bounding box center [245, 126] width 21 height 11
type input "**********"
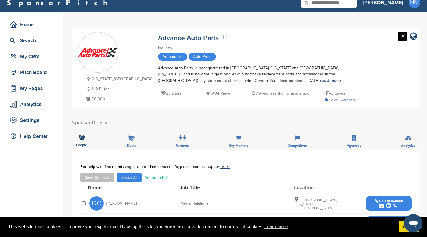
scroll to position [0, 0]
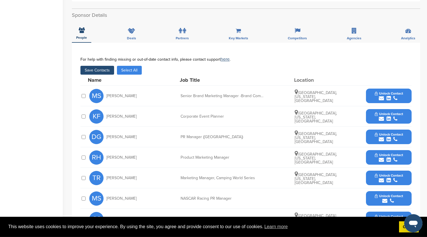
scroll to position [169, 0]
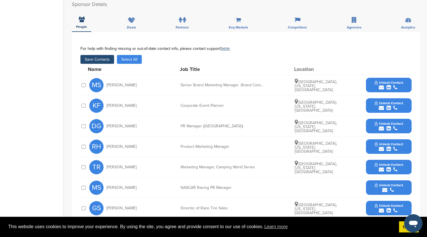
click at [103, 55] on button "Save Contacts" at bounding box center [97, 59] width 34 height 9
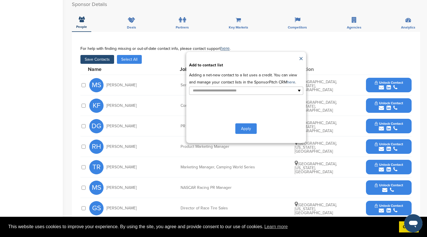
click at [301, 55] on link "×" at bounding box center [301, 59] width 4 height 9
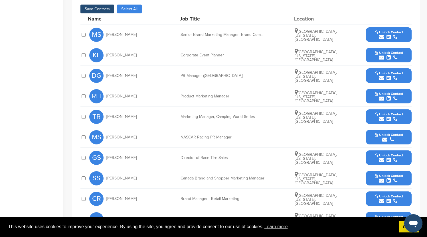
scroll to position [247, 0]
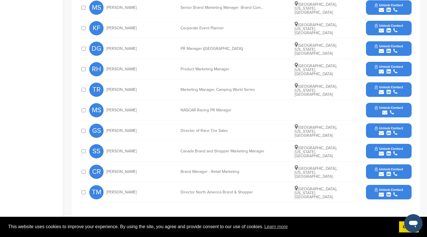
click at [390, 69] on icon "submit" at bounding box center [389, 71] width 4 height 5
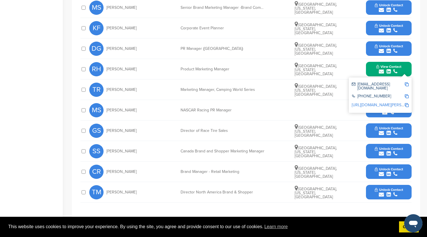
click at [392, 131] on div "submit" at bounding box center [389, 133] width 28 height 5
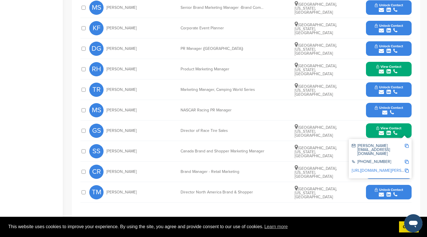
click at [390, 171] on button "Unlock Contact" at bounding box center [389, 171] width 42 height 17
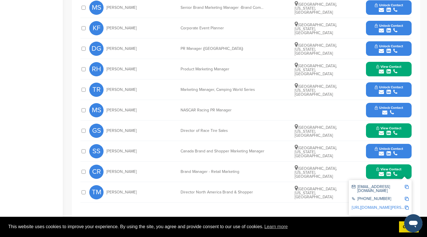
scroll to position [128, 0]
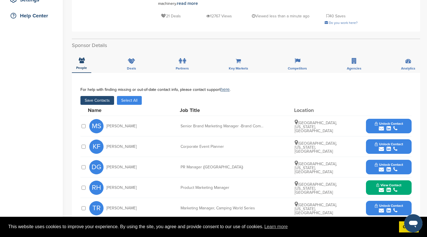
click at [92, 96] on button "Save Contacts" at bounding box center [97, 100] width 34 height 9
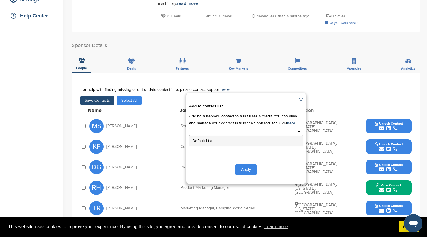
click at [238, 129] on input "text" at bounding box center [221, 132] width 60 height 7
click at [208, 137] on li "Default List" at bounding box center [246, 141] width 114 height 10
click at [248, 166] on button "Apply" at bounding box center [245, 171] width 21 height 11
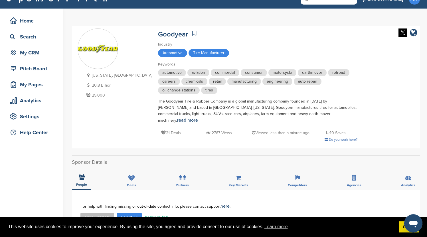
scroll to position [0, 0]
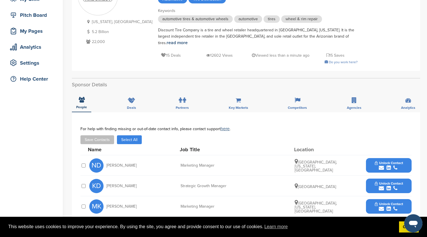
scroll to position [82, 0]
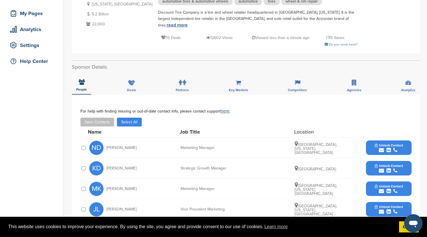
click at [188, 22] on link "read more" at bounding box center [177, 25] width 21 height 6
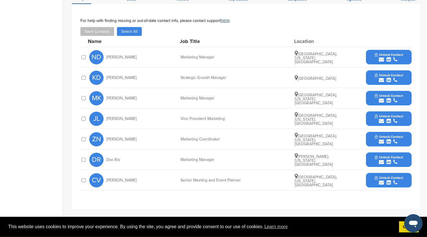
scroll to position [173, 0]
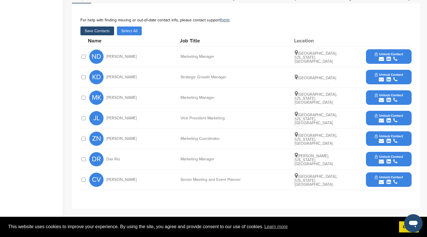
click at [402, 56] on div "submit" at bounding box center [389, 58] width 28 height 5
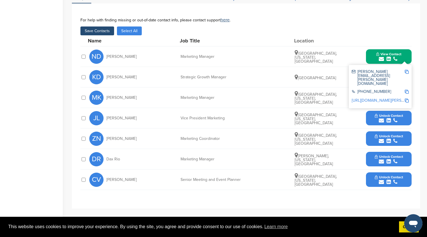
click at [395, 98] on icon "submit" at bounding box center [395, 100] width 4 height 5
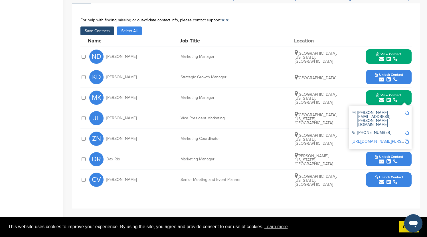
click at [393, 159] on div "submit" at bounding box center [389, 161] width 28 height 5
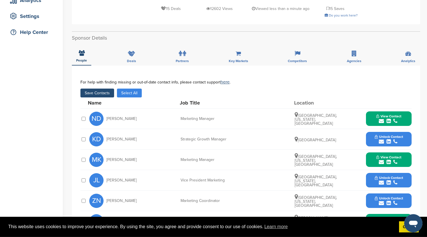
scroll to position [91, 0]
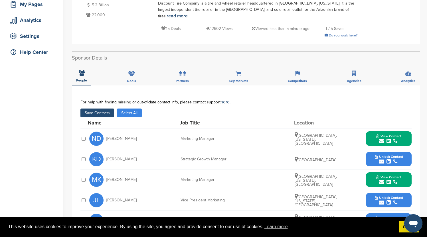
click at [108, 109] on button "Save Contacts" at bounding box center [97, 113] width 34 height 9
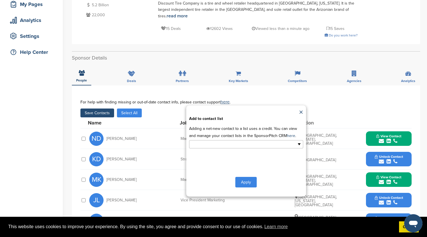
click at [254, 140] on ul at bounding box center [246, 144] width 114 height 8
click at [219, 149] on li "Default List" at bounding box center [246, 154] width 114 height 10
click at [247, 178] on button "Apply" at bounding box center [245, 183] width 21 height 11
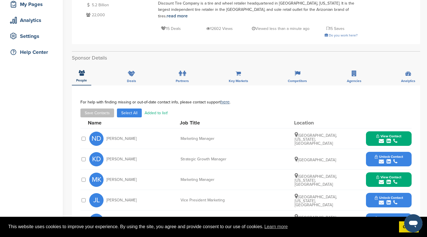
scroll to position [0, 0]
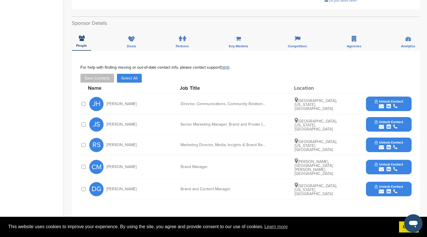
scroll to position [173, 0]
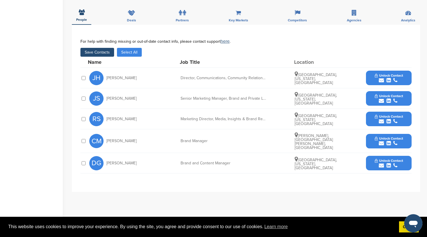
click at [216, 117] on div "Marketing Director, Media, Insights & Brand Reputation" at bounding box center [224, 119] width 86 height 4
click at [254, 117] on div "Marketing Director, Media, Insights & Brand Reputation" at bounding box center [224, 119] width 86 height 4
drag, startPoint x: 380, startPoint y: 110, endPoint x: 383, endPoint y: 116, distance: 6.8
click at [380, 115] on span "Unlock Contact" at bounding box center [389, 117] width 28 height 4
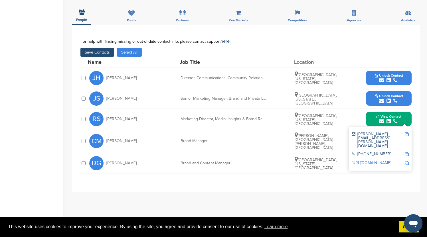
click at [389, 163] on icon "submit" at bounding box center [389, 165] width 4 height 5
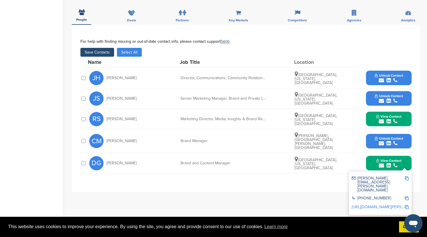
click at [390, 141] on div "submit" at bounding box center [389, 143] width 28 height 5
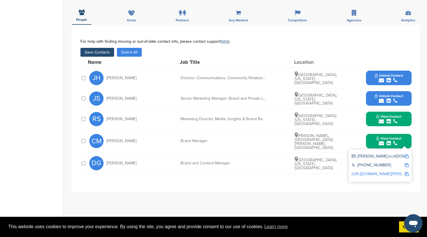
click at [99, 48] on button "Save Contacts" at bounding box center [97, 52] width 34 height 9
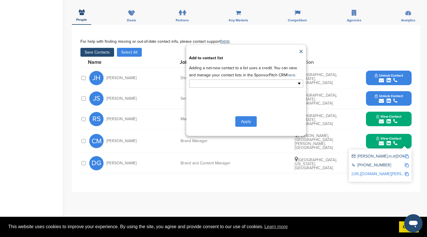
click at [247, 81] on input "text" at bounding box center [221, 83] width 60 height 7
click at [241, 88] on li "Default List" at bounding box center [246, 93] width 114 height 10
click at [250, 118] on button "Apply" at bounding box center [245, 123] width 21 height 11
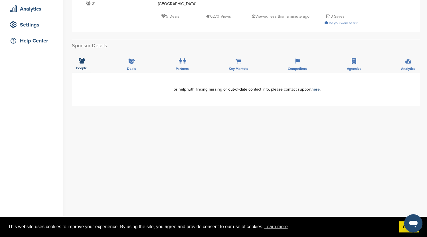
scroll to position [37, 0]
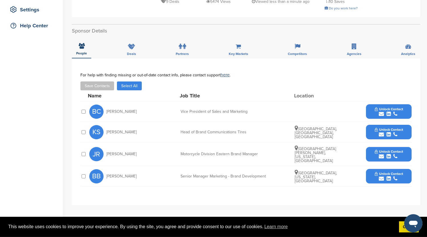
scroll to position [132, 0]
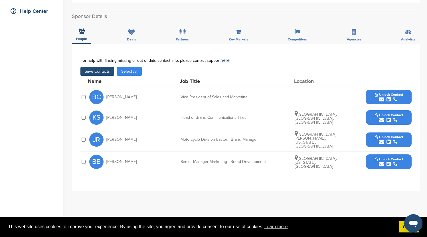
click at [81, 94] on div at bounding box center [83, 97] width 6 height 6
click at [394, 93] on span "Unlock Contact" at bounding box center [389, 95] width 28 height 4
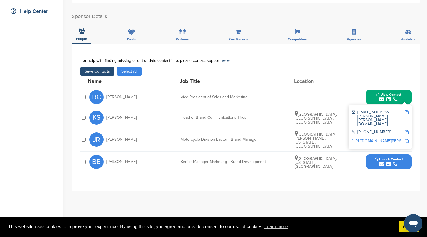
click at [400, 162] on div "submit" at bounding box center [389, 164] width 28 height 5
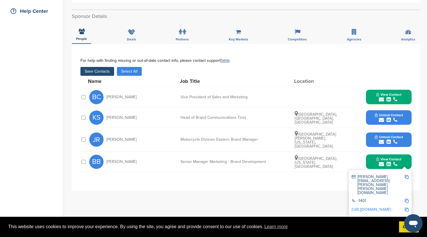
click at [104, 67] on button "Save Contacts" at bounding box center [97, 71] width 34 height 9
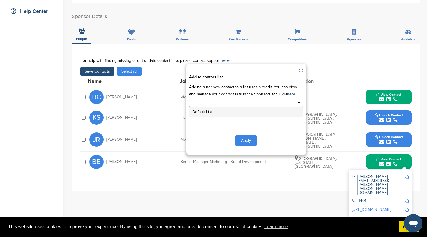
click at [255, 99] on ul at bounding box center [246, 103] width 114 height 8
click at [223, 107] on li "Default List" at bounding box center [246, 112] width 114 height 10
click at [246, 137] on button "Apply" at bounding box center [245, 142] width 21 height 11
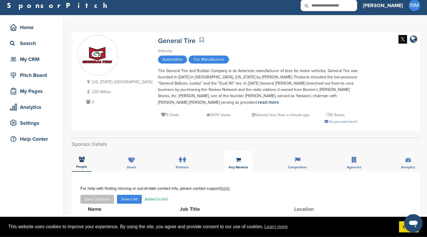
scroll to position [5, 0]
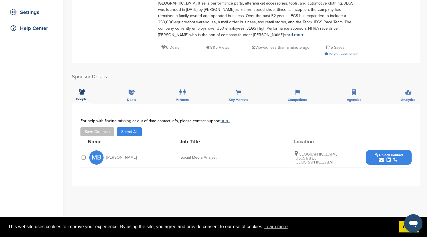
scroll to position [105, 0]
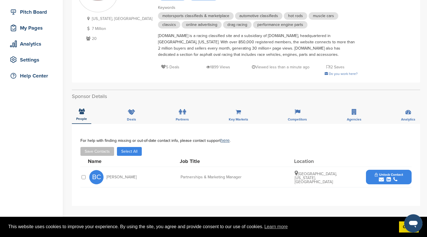
scroll to position [100, 0]
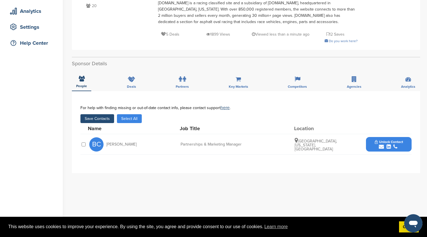
click at [393, 149] on div "submit" at bounding box center [389, 146] width 28 height 5
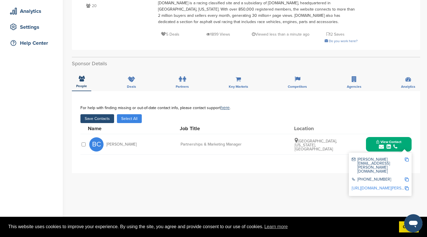
click at [92, 119] on button "Save Contacts" at bounding box center [97, 118] width 34 height 9
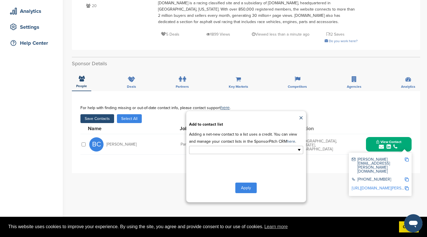
click at [261, 152] on ul at bounding box center [246, 150] width 114 height 8
click at [217, 161] on li "Default List" at bounding box center [246, 159] width 114 height 10
click at [248, 191] on button "Apply" at bounding box center [245, 189] width 21 height 11
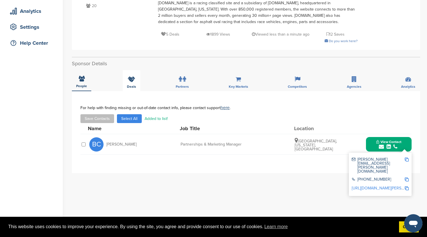
click at [130, 78] on icon at bounding box center [131, 79] width 7 height 6
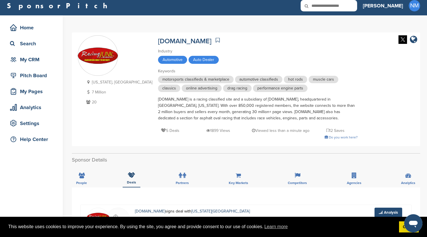
scroll to position [0, 0]
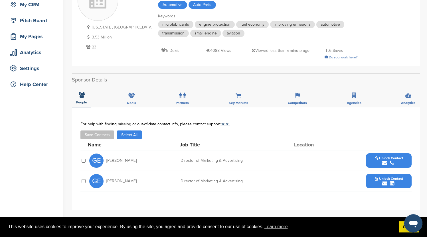
scroll to position [59, 0]
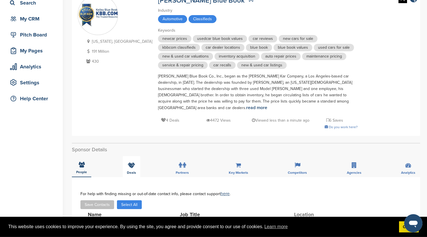
scroll to position [46, 0]
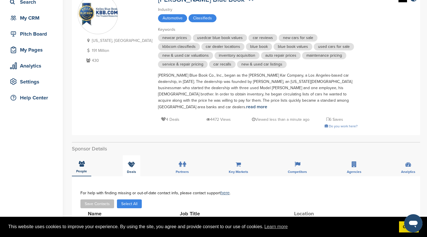
click at [132, 162] on icon at bounding box center [131, 165] width 7 height 6
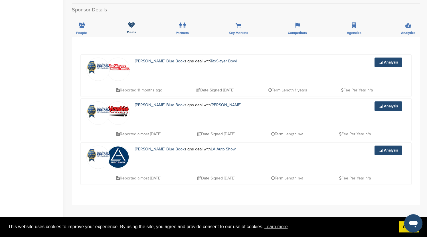
scroll to position [164, 0]
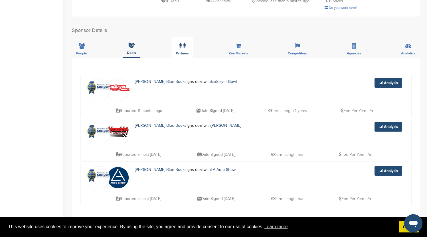
click at [187, 44] on div "Partners" at bounding box center [182, 47] width 22 height 21
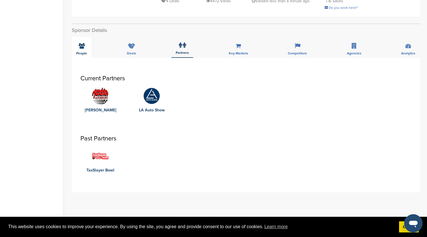
click at [80, 43] on icon at bounding box center [82, 46] width 6 height 6
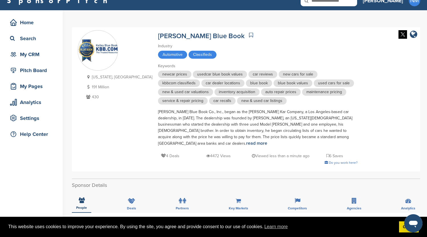
scroll to position [96, 0]
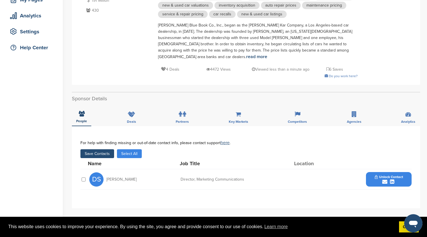
click at [398, 179] on div "submit" at bounding box center [389, 181] width 28 height 5
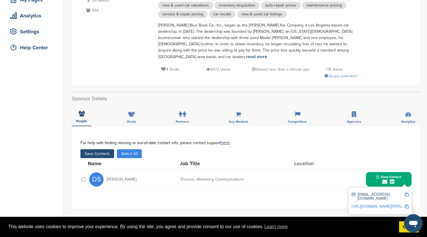
click at [94, 149] on button "Save Contacts" at bounding box center [97, 153] width 34 height 9
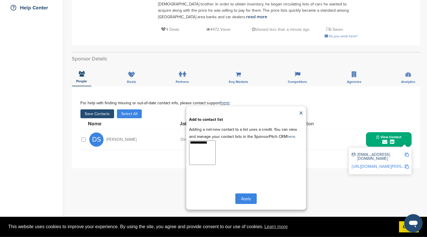
scroll to position [160, 0]
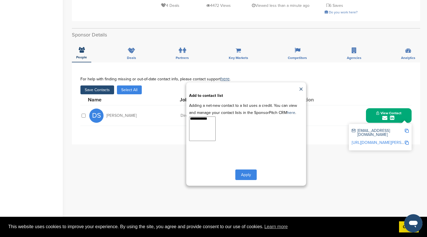
click at [206, 121] on select "**********" at bounding box center [202, 129] width 27 height 25
select select "**********"
click at [203, 117] on option "**********" at bounding box center [200, 120] width 23 height 6
click at [247, 170] on button "Apply" at bounding box center [245, 175] width 21 height 11
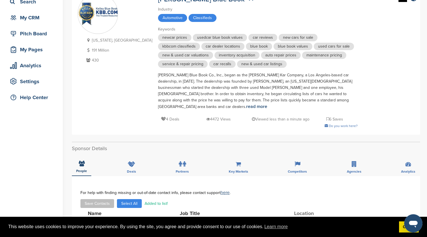
scroll to position [0, 0]
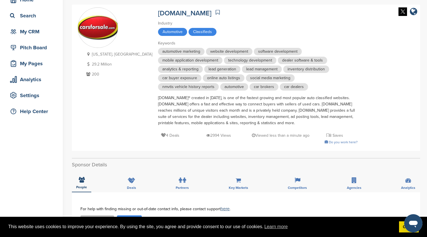
scroll to position [119, 0]
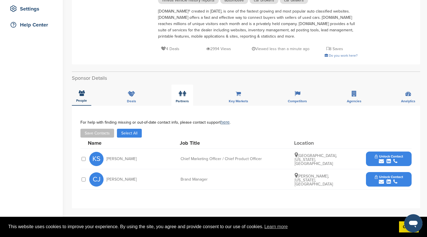
click at [187, 98] on div "Partners" at bounding box center [182, 95] width 22 height 21
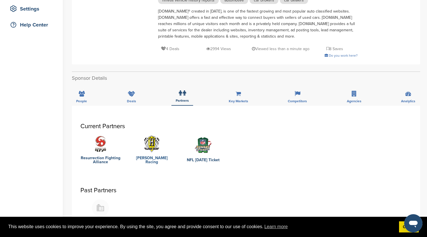
click at [156, 161] on link "[PERSON_NAME] Racing" at bounding box center [152, 160] width 40 height 8
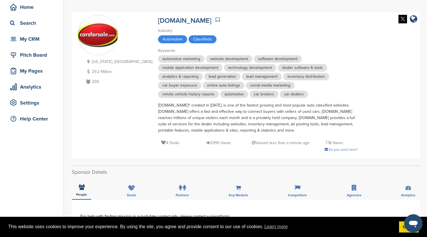
scroll to position [82, 0]
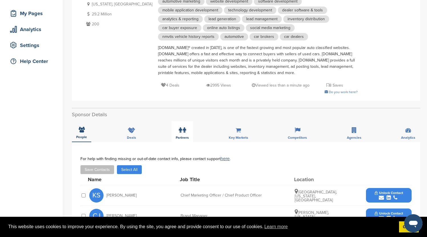
click at [179, 132] on icon at bounding box center [180, 131] width 3 height 6
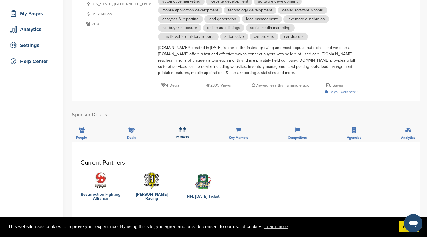
click at [102, 178] on img at bounding box center [100, 180] width 17 height 17
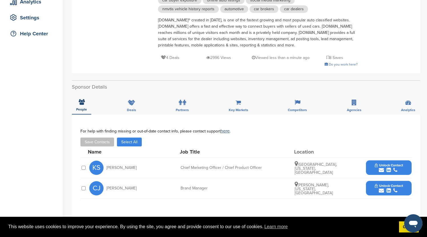
scroll to position [169, 0]
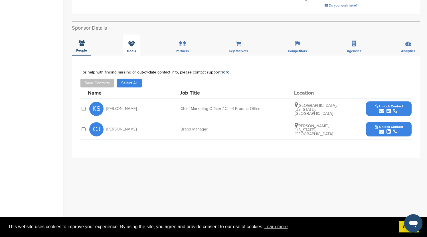
click at [130, 46] on icon at bounding box center [131, 44] width 7 height 6
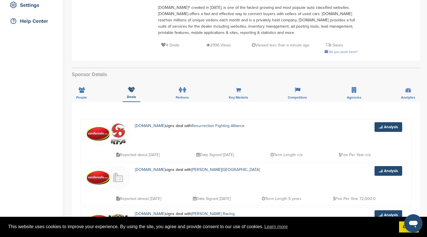
scroll to position [114, 0]
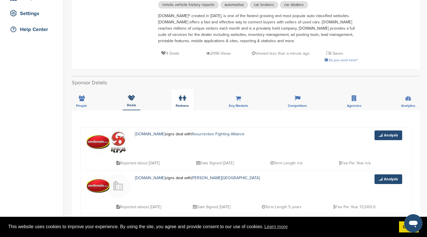
click at [179, 101] on icon at bounding box center [180, 99] width 3 height 6
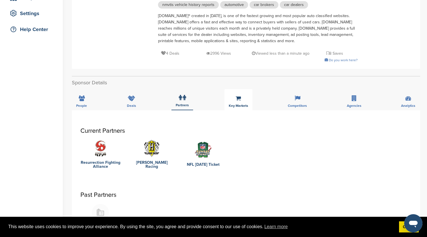
click at [236, 104] on span "Key Markets" at bounding box center [238, 105] width 19 height 3
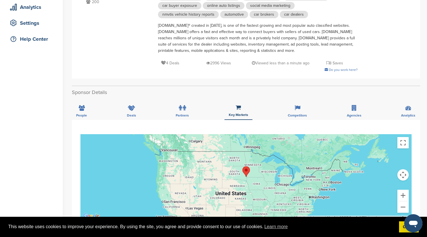
scroll to position [132, 0]
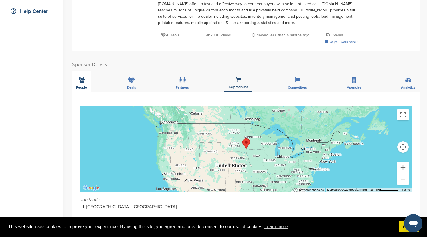
click at [83, 83] on icon at bounding box center [82, 80] width 6 height 6
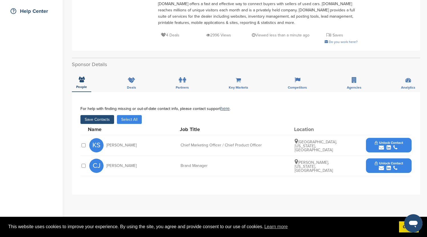
click at [404, 144] on button "Unlock Contact" at bounding box center [389, 145] width 42 height 17
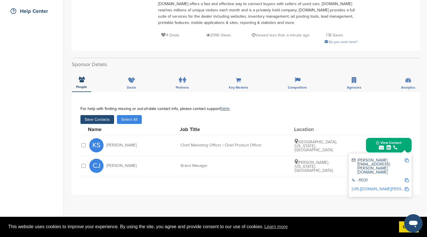
click at [379, 116] on div "Save Contacts Select All" at bounding box center [245, 119] width 331 height 9
click at [404, 150] on button "View Contact" at bounding box center [388, 145] width 39 height 17
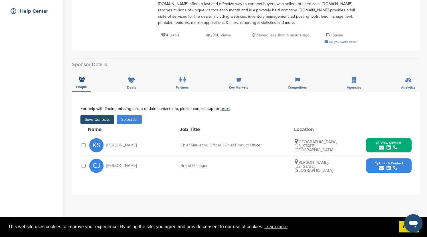
click at [402, 163] on span "Unlock Contact" at bounding box center [389, 163] width 28 height 4
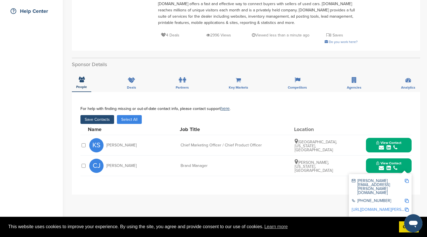
click at [94, 120] on button "Save Contacts" at bounding box center [97, 119] width 34 height 9
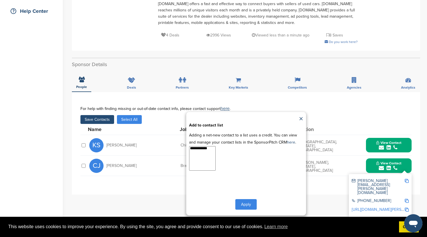
select select "**********"
click at [204, 149] on option "**********" at bounding box center [200, 150] width 23 height 6
click at [249, 204] on button "Apply" at bounding box center [245, 204] width 21 height 11
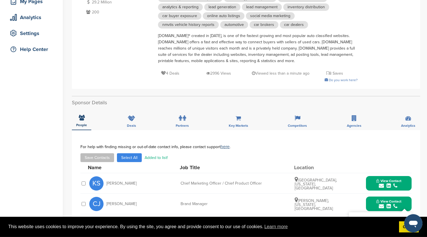
scroll to position [0, 0]
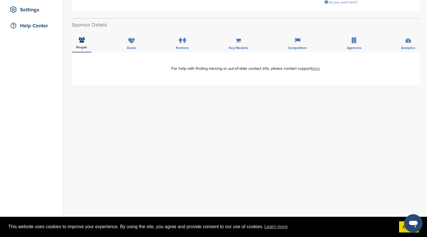
scroll to position [68, 0]
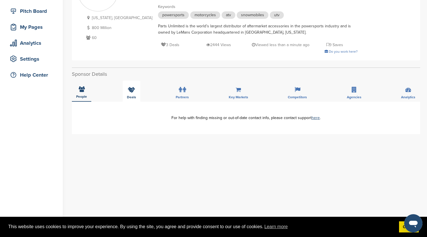
click at [128, 95] on div "Deals" at bounding box center [132, 91] width 18 height 21
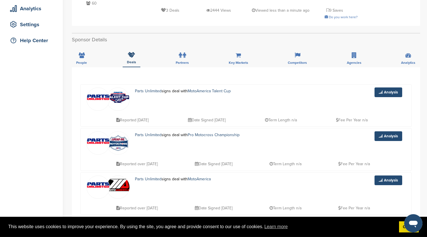
scroll to position [110, 0]
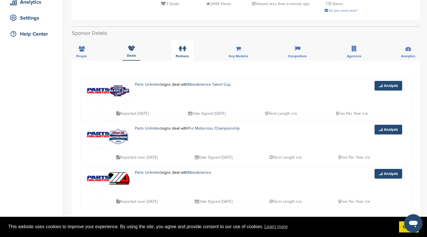
click at [185, 51] on icon at bounding box center [184, 49] width 3 height 6
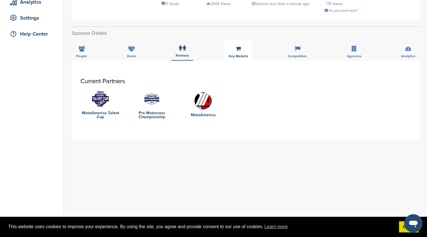
click at [241, 55] on span "Key Markets" at bounding box center [238, 55] width 19 height 3
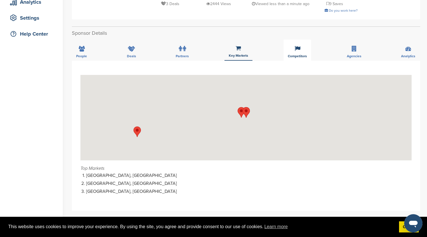
click at [300, 56] on span "Competitors" at bounding box center [297, 55] width 19 height 3
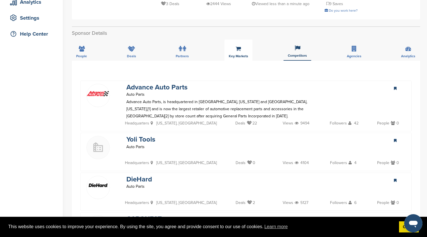
click at [242, 53] on div "Key Markets" at bounding box center [239, 50] width 28 height 21
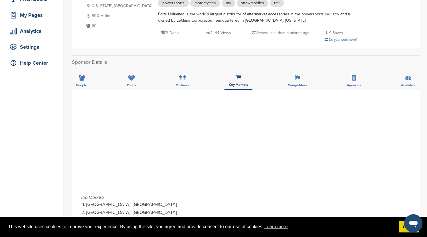
scroll to position [0, 0]
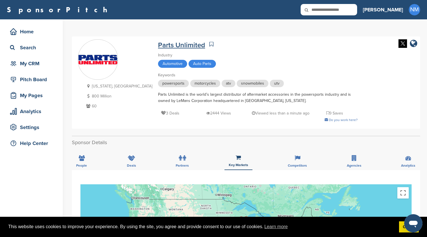
click at [158, 45] on link "Parts Unlimited" at bounding box center [181, 45] width 47 height 8
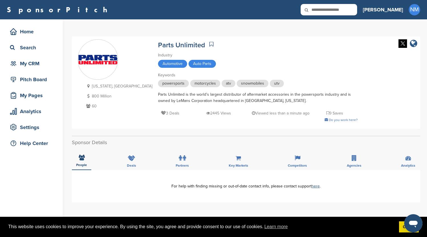
click at [413, 43] on icon "company link" at bounding box center [413, 43] width 7 height 9
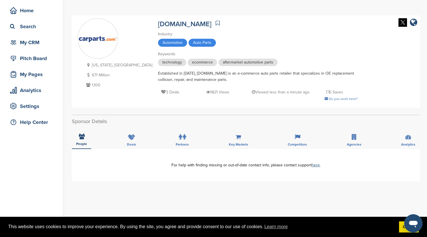
scroll to position [23, 0]
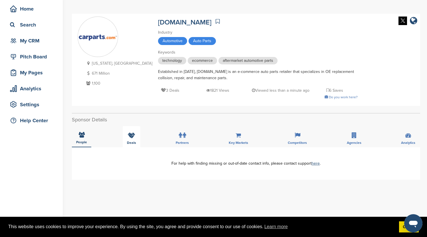
click at [132, 137] on icon at bounding box center [131, 136] width 7 height 6
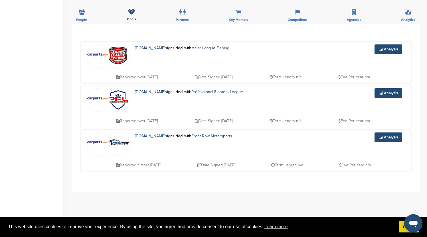
scroll to position [0, 0]
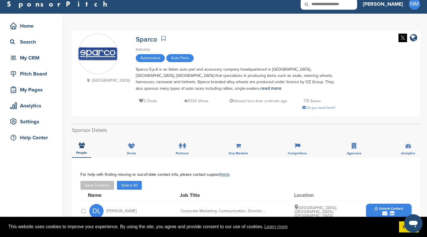
scroll to position [78, 0]
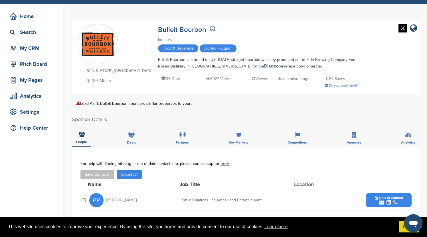
scroll to position [18, 0]
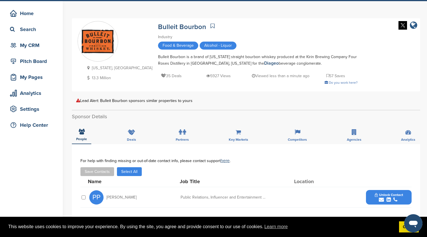
click at [413, 27] on icon "company link" at bounding box center [413, 25] width 7 height 9
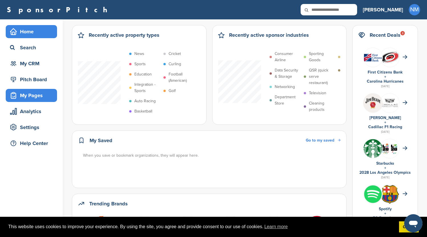
click at [27, 95] on div "My Pages" at bounding box center [33, 95] width 49 height 10
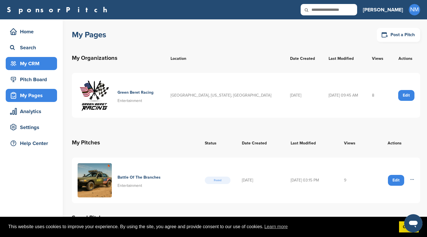
click at [33, 62] on div "My CRM" at bounding box center [33, 63] width 49 height 10
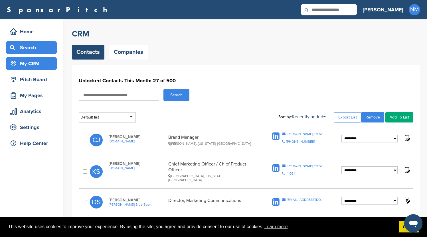
click at [31, 52] on div "Search" at bounding box center [33, 48] width 49 height 10
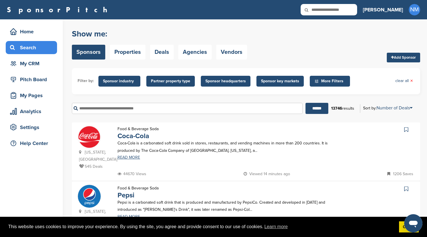
click at [120, 108] on input "text" at bounding box center [187, 108] width 231 height 11
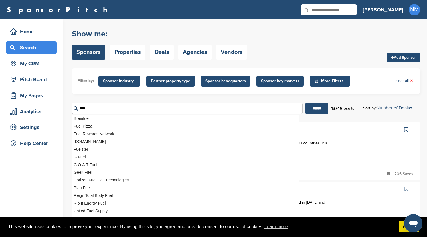
click at [306, 103] on input "******" at bounding box center [317, 108] width 23 height 11
click at [323, 107] on input "******" at bounding box center [323, 108] width 23 height 11
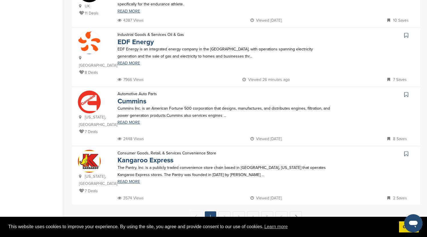
scroll to position [333, 0]
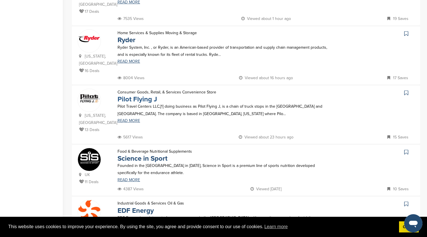
click at [144, 95] on link "Pilot Flying J" at bounding box center [138, 99] width 40 height 8
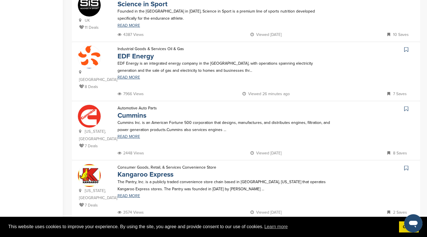
scroll to position [520, 0]
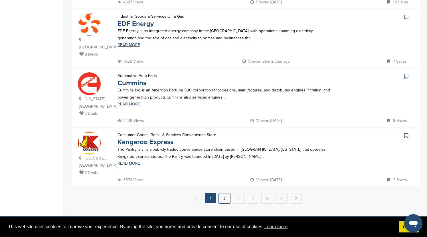
click at [223, 193] on link "2" at bounding box center [225, 198] width 12 height 11
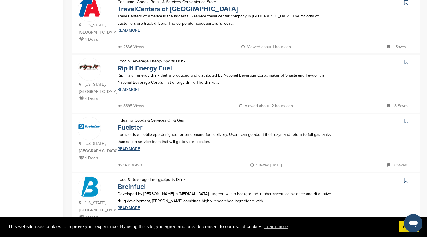
scroll to position [447, 0]
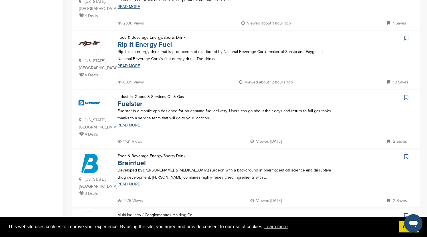
click at [152, 41] on link "Rip It Energy Fuel" at bounding box center [145, 45] width 54 height 8
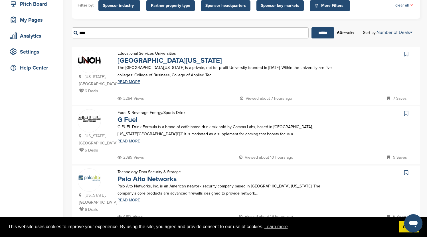
scroll to position [0, 0]
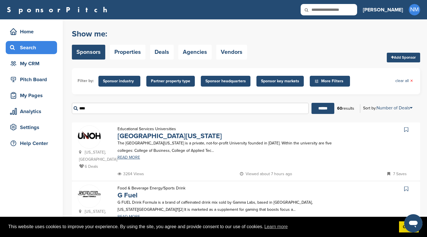
click at [90, 110] on input "****" at bounding box center [190, 108] width 237 height 11
drag, startPoint x: 99, startPoint y: 110, endPoint x: 78, endPoint y: 110, distance: 20.8
click at [78, 110] on input "****" at bounding box center [190, 108] width 237 height 11
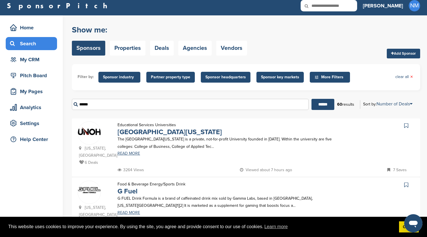
scroll to position [5, 0]
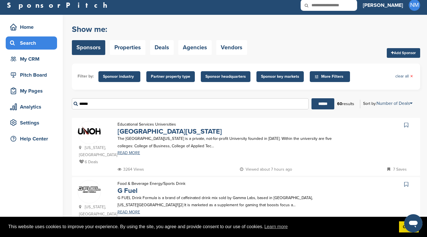
drag, startPoint x: 97, startPoint y: 105, endPoint x: 44, endPoint y: 103, distance: 52.8
click at [72, 103] on input "******" at bounding box center [190, 103] width 237 height 11
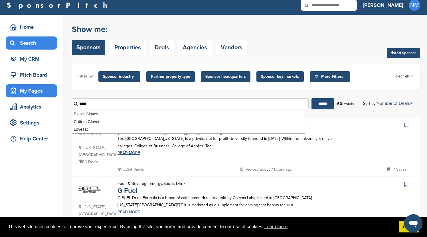
type input "*****"
click at [312, 98] on input "******" at bounding box center [323, 103] width 23 height 11
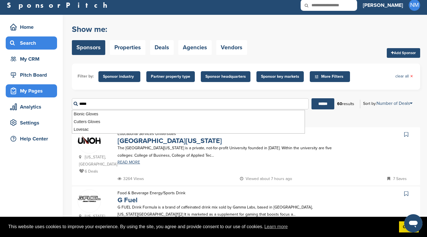
scroll to position [0, 0]
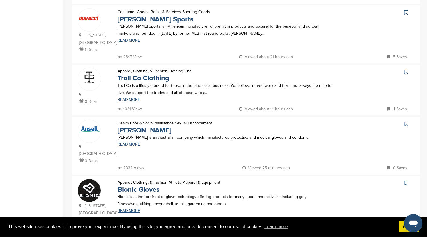
scroll to position [292, 0]
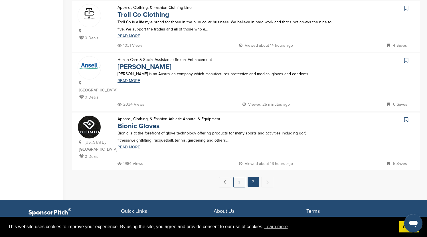
click at [237, 177] on link "1" at bounding box center [239, 182] width 12 height 11
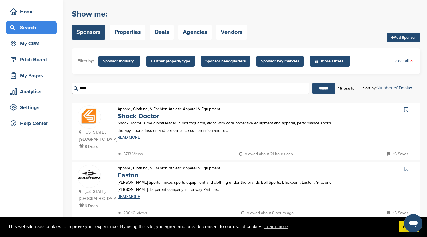
scroll to position [0, 0]
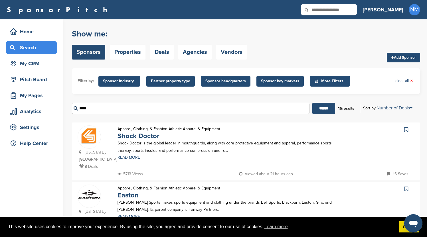
click at [352, 12] on input "text" at bounding box center [329, 9] width 56 height 11
type input "*****"
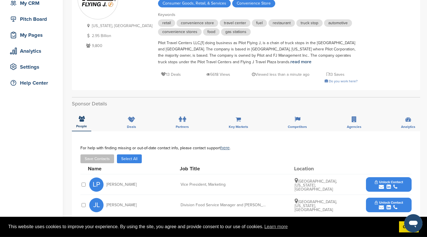
scroll to position [110, 0]
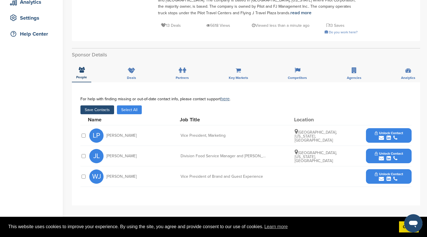
click at [386, 182] on div "submit" at bounding box center [389, 179] width 28 height 5
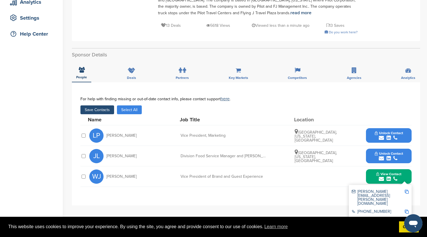
click at [376, 157] on div "submit" at bounding box center [389, 158] width 28 height 5
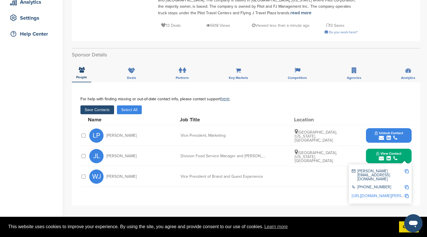
click at [377, 137] on div "submit" at bounding box center [389, 138] width 28 height 5
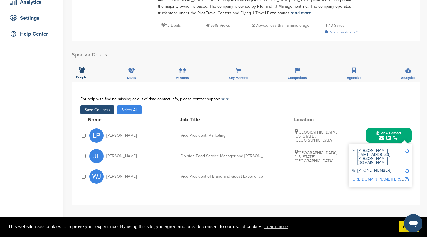
click at [91, 110] on button "Save Contacts" at bounding box center [97, 110] width 34 height 9
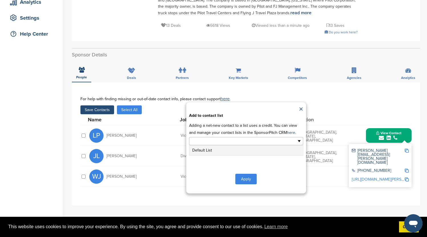
click at [211, 140] on input "text" at bounding box center [221, 141] width 60 height 7
click at [219, 171] on div "**********" at bounding box center [246, 147] width 120 height 91
type input "**********"
click at [223, 144] on input "text" at bounding box center [221, 141] width 60 height 7
click at [243, 182] on button "Apply" at bounding box center [245, 179] width 21 height 11
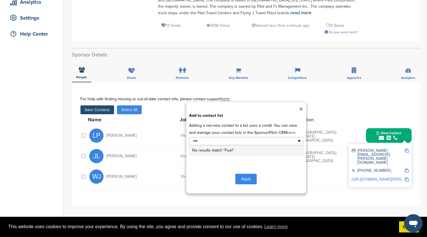
type input "**********"
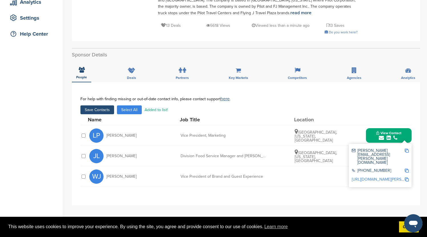
click at [84, 159] on div at bounding box center [83, 156] width 6 height 6
click at [95, 110] on button "Save Contacts" at bounding box center [97, 110] width 34 height 9
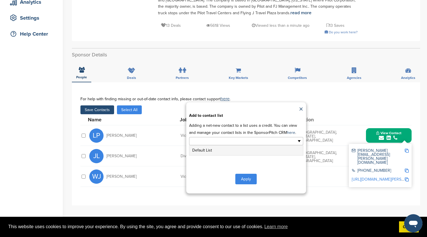
click at [213, 141] on input "text" at bounding box center [221, 141] width 60 height 7
click at [212, 151] on li "Default List" at bounding box center [246, 151] width 114 height 10
click at [249, 181] on button "Apply" at bounding box center [245, 180] width 21 height 11
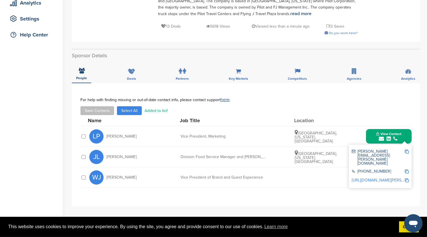
scroll to position [0, 0]
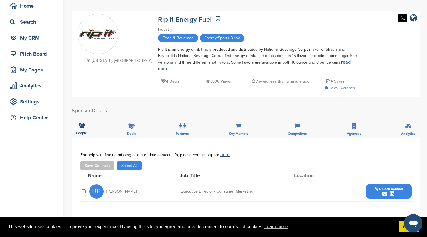
scroll to position [23, 0]
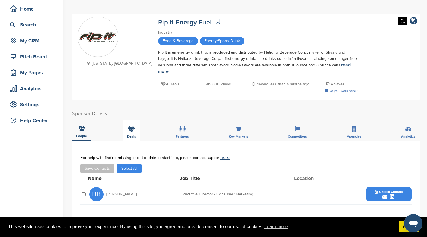
click at [133, 127] on div "Deals" at bounding box center [132, 130] width 18 height 21
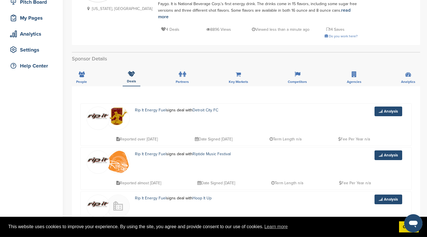
scroll to position [73, 0]
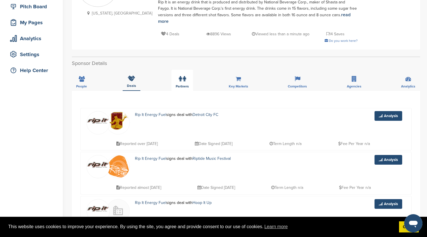
click at [182, 73] on label at bounding box center [182, 78] width 7 height 11
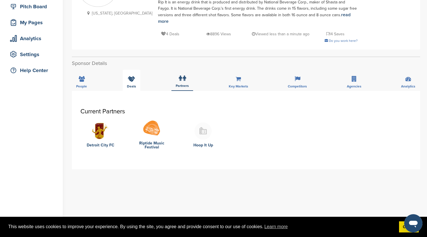
click at [133, 76] on icon at bounding box center [131, 79] width 7 height 6
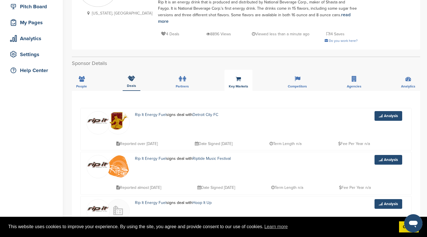
click at [242, 74] on div "Key Markets" at bounding box center [239, 80] width 28 height 21
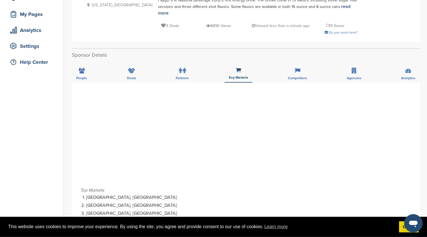
scroll to position [91, 0]
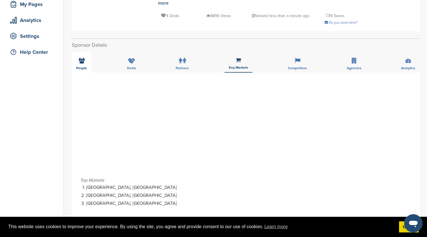
click at [80, 58] on icon at bounding box center [82, 61] width 6 height 6
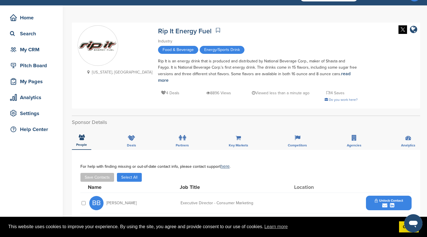
scroll to position [9, 0]
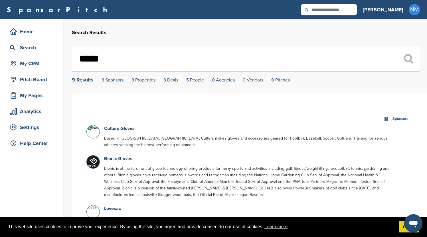
click at [127, 67] on input "*****" at bounding box center [246, 59] width 348 height 26
drag, startPoint x: 126, startPoint y: 64, endPoint x: 71, endPoint y: 62, distance: 55.1
click at [72, 62] on input "*****" at bounding box center [246, 59] width 348 height 26
click at [29, 52] on div "Search" at bounding box center [33, 48] width 49 height 10
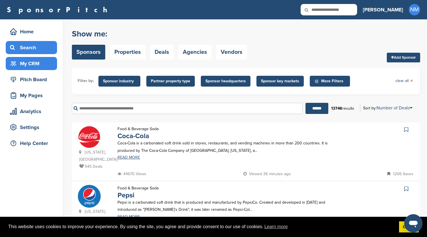
click at [45, 63] on div "My CRM" at bounding box center [33, 63] width 49 height 10
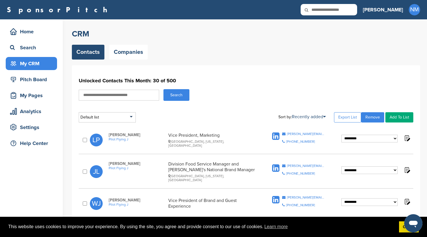
scroll to position [55, 0]
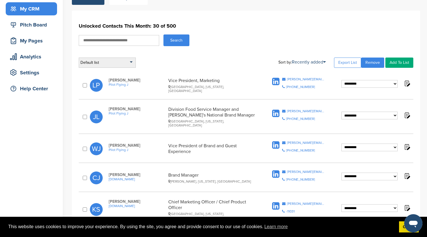
click at [129, 64] on div "Default list" at bounding box center [107, 63] width 57 height 10
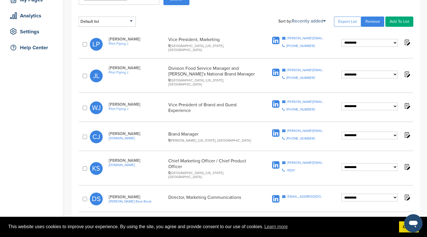
scroll to position [0, 0]
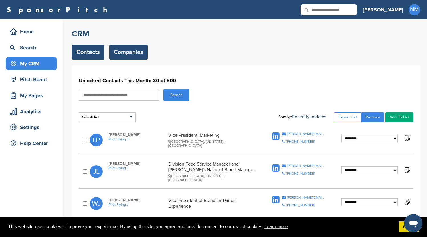
click at [126, 51] on link "Companies" at bounding box center [128, 52] width 39 height 15
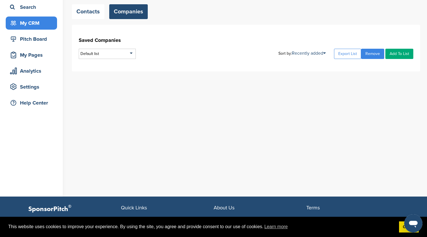
scroll to position [17, 0]
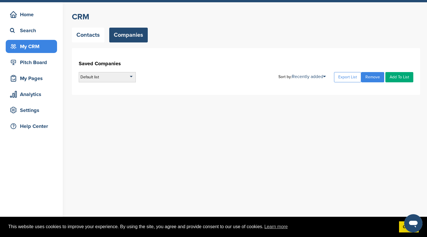
click at [131, 79] on div "Default list" at bounding box center [107, 77] width 57 height 10
click at [209, 76] on div "Default list Default List Sort by: Recently added Recently added Company Name E…" at bounding box center [246, 77] width 335 height 10
click at [89, 38] on link "Contacts" at bounding box center [88, 35] width 33 height 15
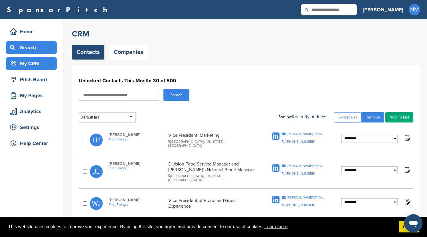
click at [33, 45] on div "Search" at bounding box center [33, 48] width 49 height 10
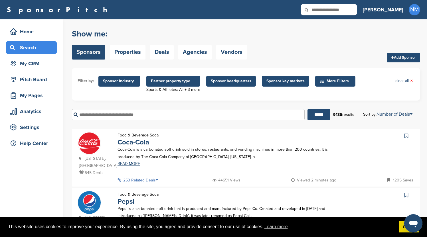
click at [127, 116] on input "text" at bounding box center [188, 114] width 233 height 11
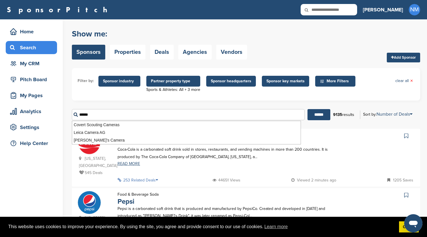
type input "******"
click at [308, 109] on input "******" at bounding box center [319, 114] width 23 height 11
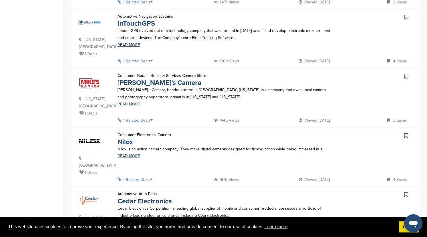
scroll to position [516, 0]
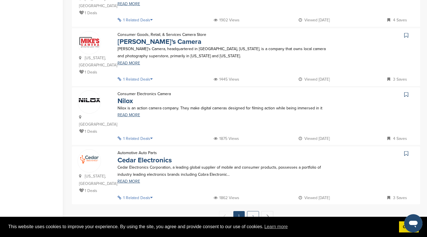
click at [256, 211] on link "2" at bounding box center [253, 216] width 12 height 11
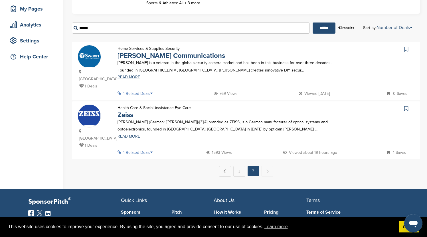
scroll to position [0, 0]
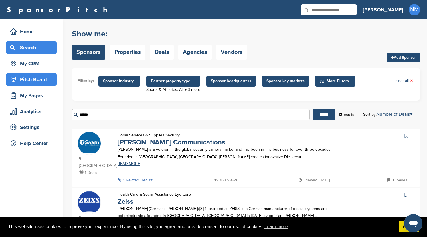
click at [49, 83] on div "Pitch Board" at bounding box center [33, 79] width 49 height 10
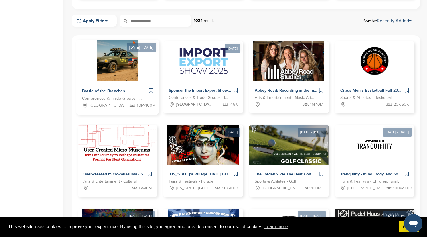
click at [120, 108] on span "[GEOGRAPHIC_DATA], [GEOGRAPHIC_DATA], [US_STATE][GEOGRAPHIC_DATA], [GEOGRAPHIC_…" at bounding box center [109, 105] width 39 height 7
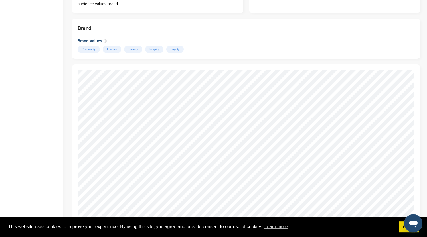
scroll to position [470, 0]
click at [264, 29] on div "Brand Brand Values Community Freedom Honesty Integrity Loyalty" at bounding box center [246, 35] width 348 height 40
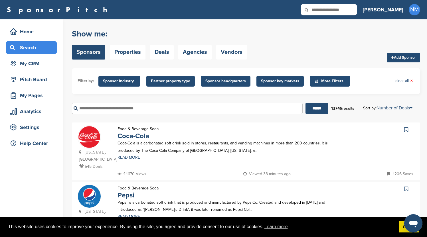
click at [168, 109] on input "text" at bounding box center [187, 108] width 231 height 11
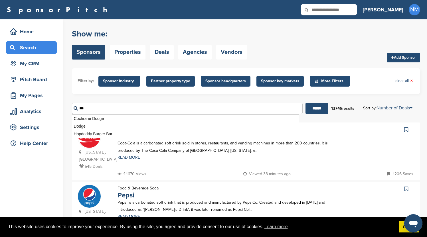
click at [306, 103] on input "******" at bounding box center [317, 108] width 23 height 11
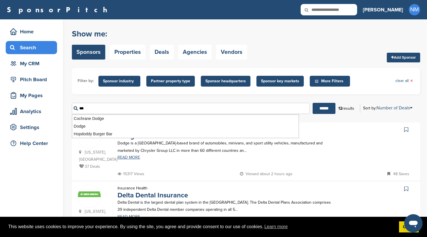
click at [278, 111] on input "***" at bounding box center [191, 108] width 238 height 11
type input "*"
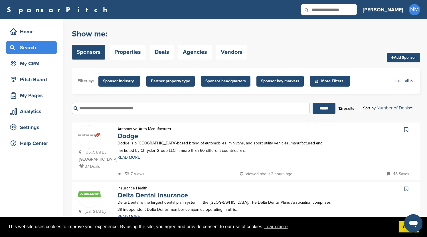
click at [283, 80] on span "Sponsor key markets" at bounding box center [280, 81] width 38 height 6
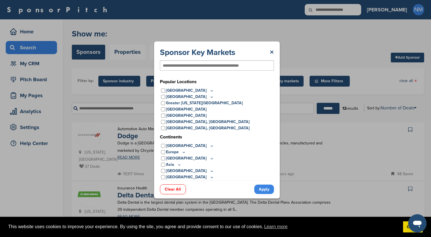
click at [209, 66] on input "text" at bounding box center [208, 65] width 90 height 5
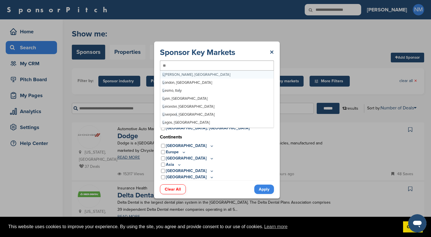
type input "***"
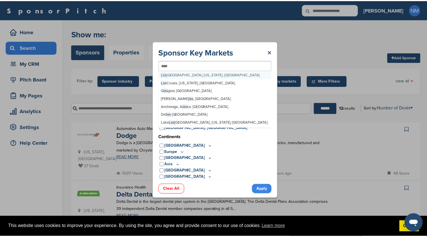
scroll to position [3961, 0]
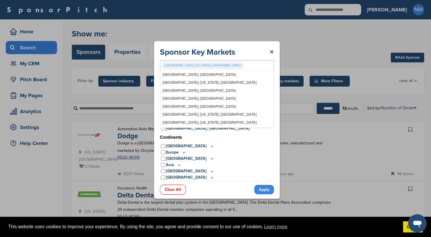
click at [262, 192] on link "Apply" at bounding box center [264, 189] width 20 height 9
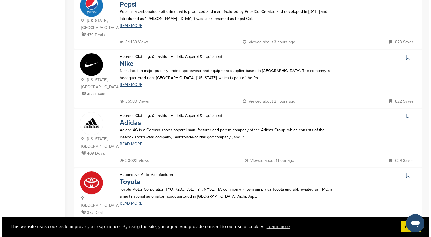
scroll to position [0, 0]
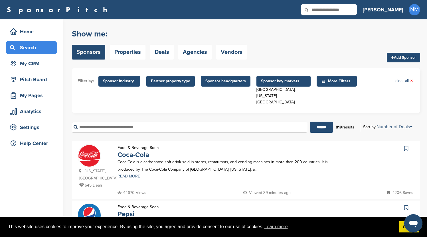
click at [167, 83] on span "Partner property type" at bounding box center [170, 81] width 39 height 6
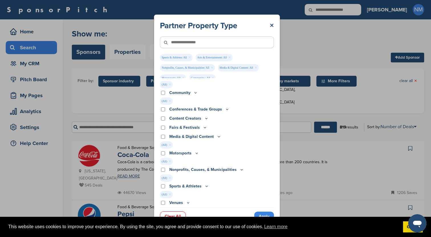
scroll to position [8, 0]
click at [268, 215] on link "Apply" at bounding box center [264, 216] width 20 height 9
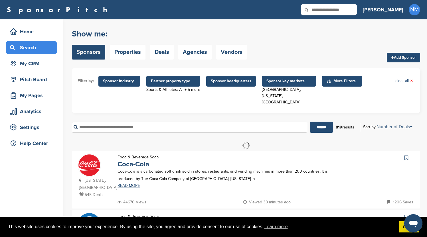
click at [234, 80] on span "Sponsor headquarters" at bounding box center [231, 81] width 41 height 6
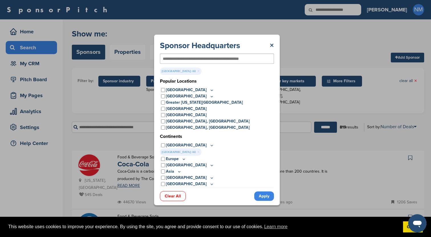
click at [265, 197] on link "Apply" at bounding box center [264, 196] width 20 height 9
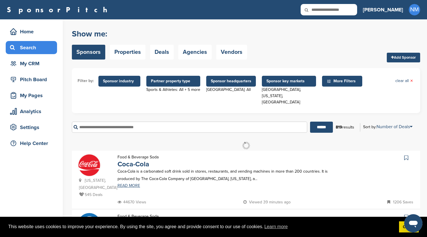
click at [231, 84] on span "Sponsor headquarters" at bounding box center [231, 81] width 41 height 6
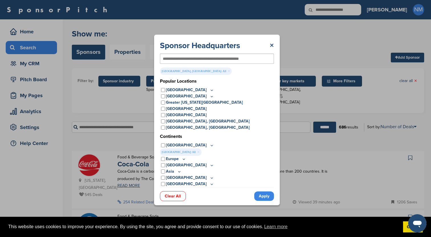
click at [262, 196] on link "Apply" at bounding box center [264, 196] width 20 height 9
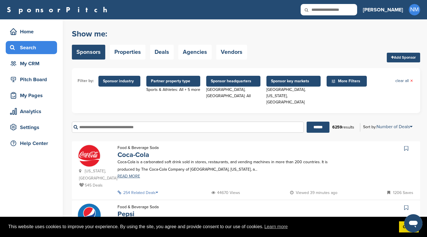
click span "Sponsor industry"
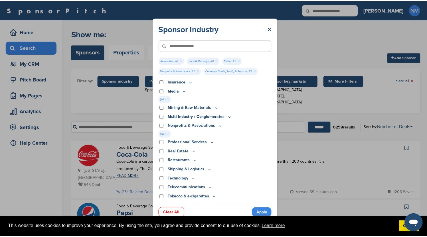
scroll to position [174, 0]
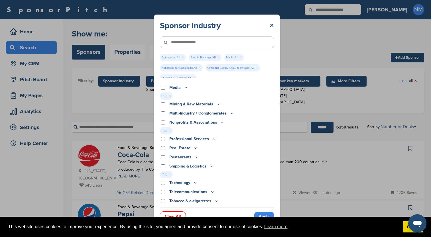
click link "Apply"
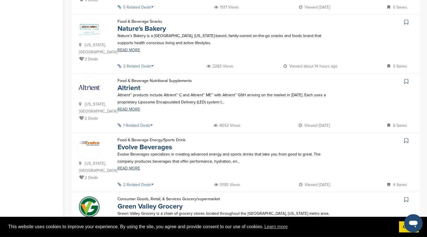
scroll to position [511, 0]
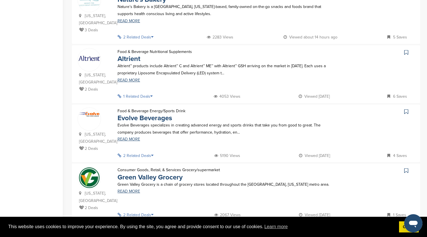
click link "2"
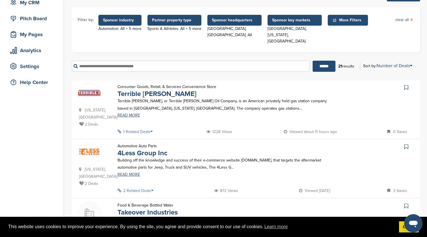
scroll to position [73, 0]
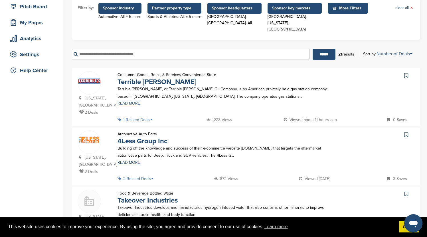
click img
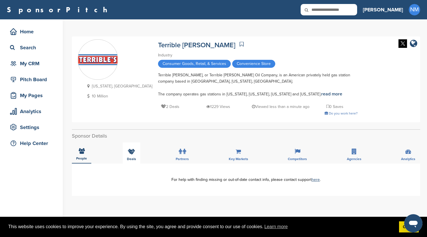
click at [130, 153] on icon at bounding box center [131, 152] width 7 height 6
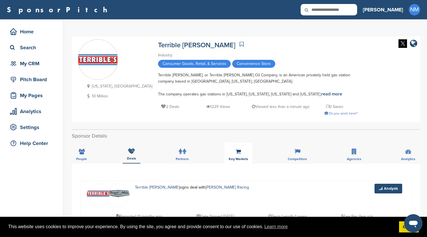
click at [240, 155] on div "Key Markets" at bounding box center [239, 153] width 28 height 21
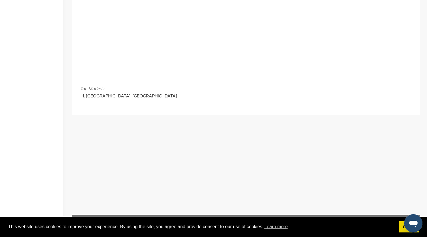
scroll to position [96, 0]
